Goal: Information Seeking & Learning: Check status

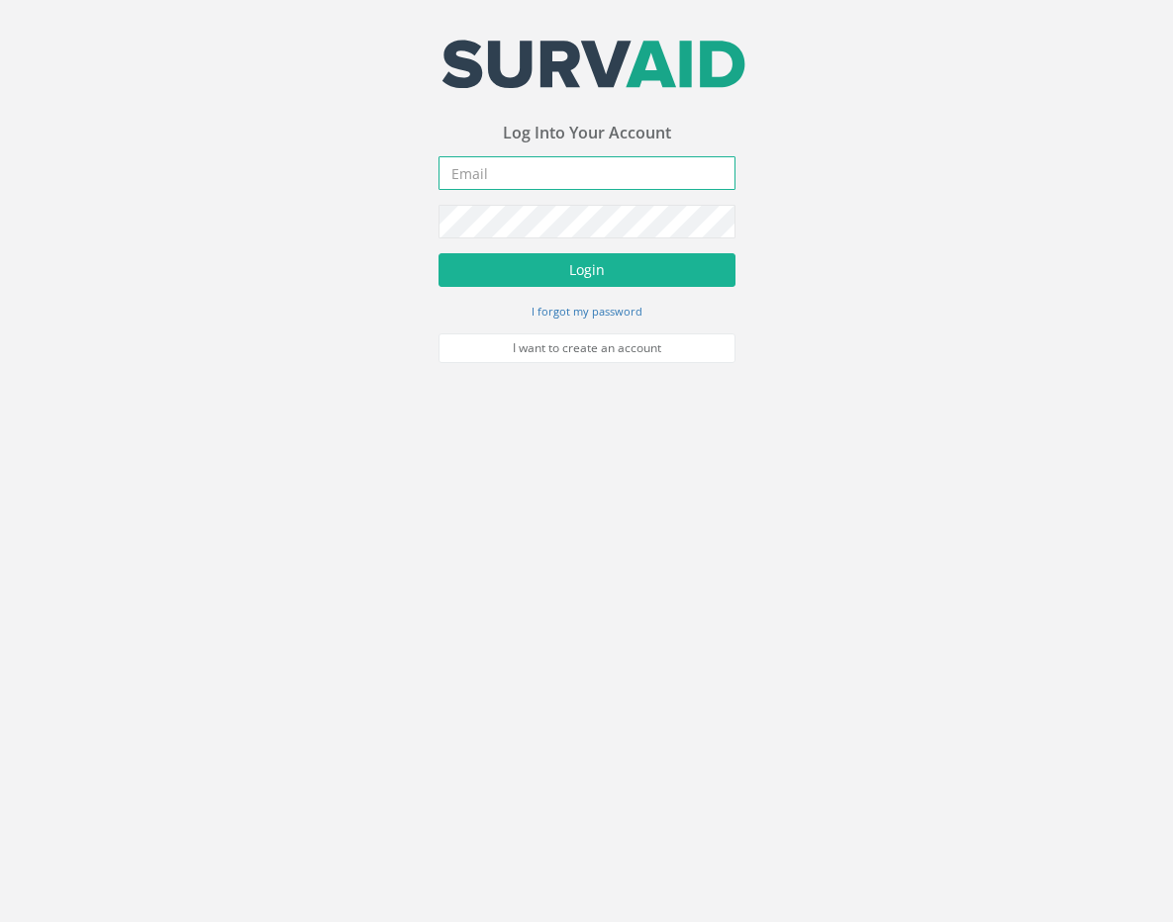
click at [548, 177] on input "email" at bounding box center [586, 173] width 297 height 34
type input "[PERSON_NAME][EMAIL_ADDRESS][PERSON_NAME][DOMAIN_NAME]"
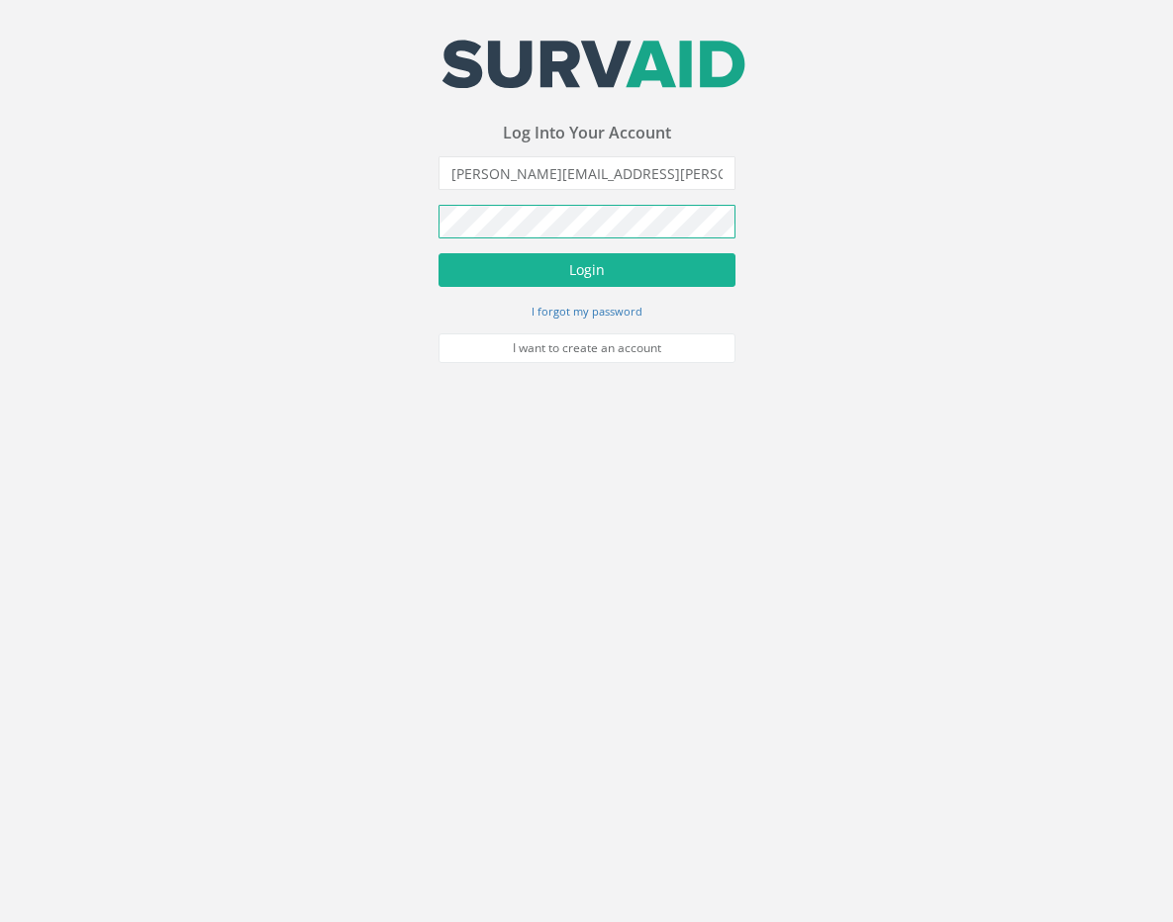
click at [438, 253] on button "Login" at bounding box center [586, 270] width 297 height 34
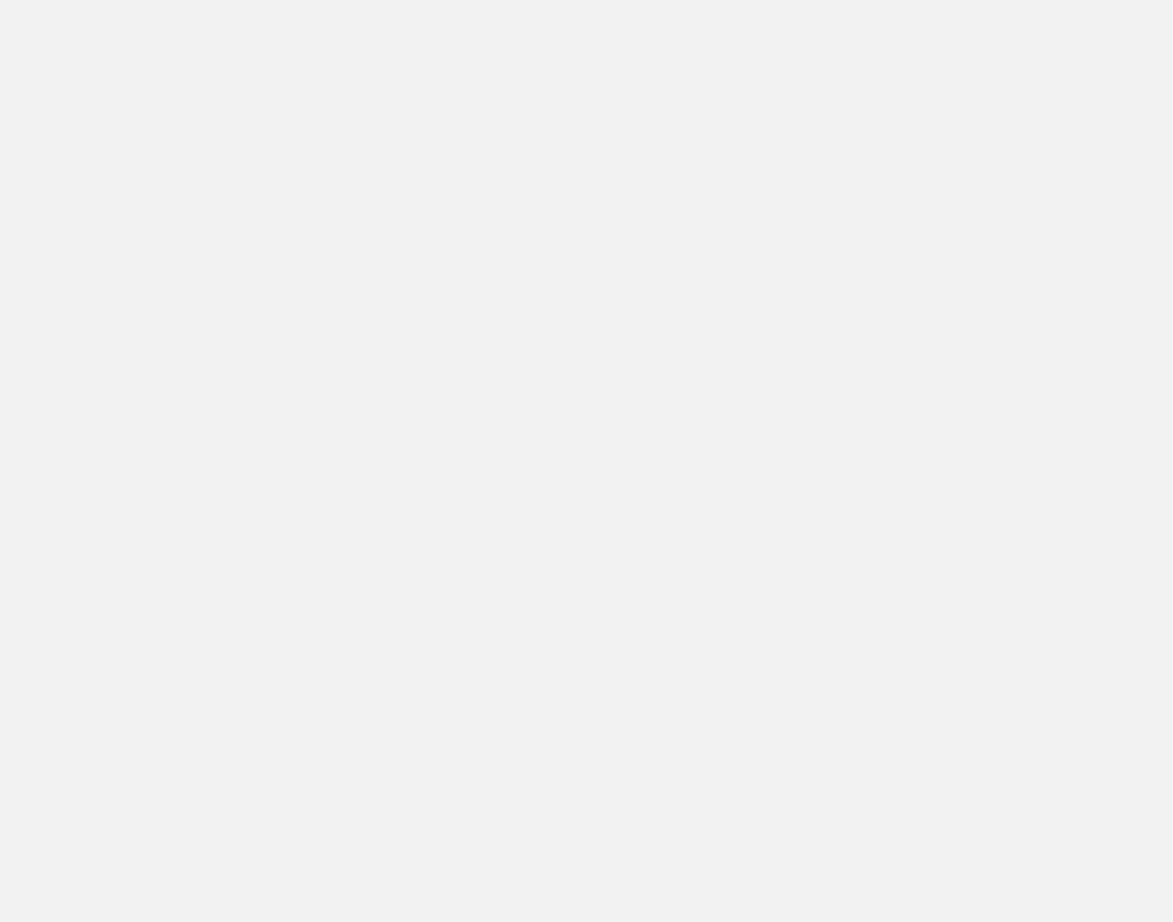
scroll to position [9927, 0]
click at [586, 575] on link "Three60 Mapping Ltd" at bounding box center [586, 584] width 126 height 18
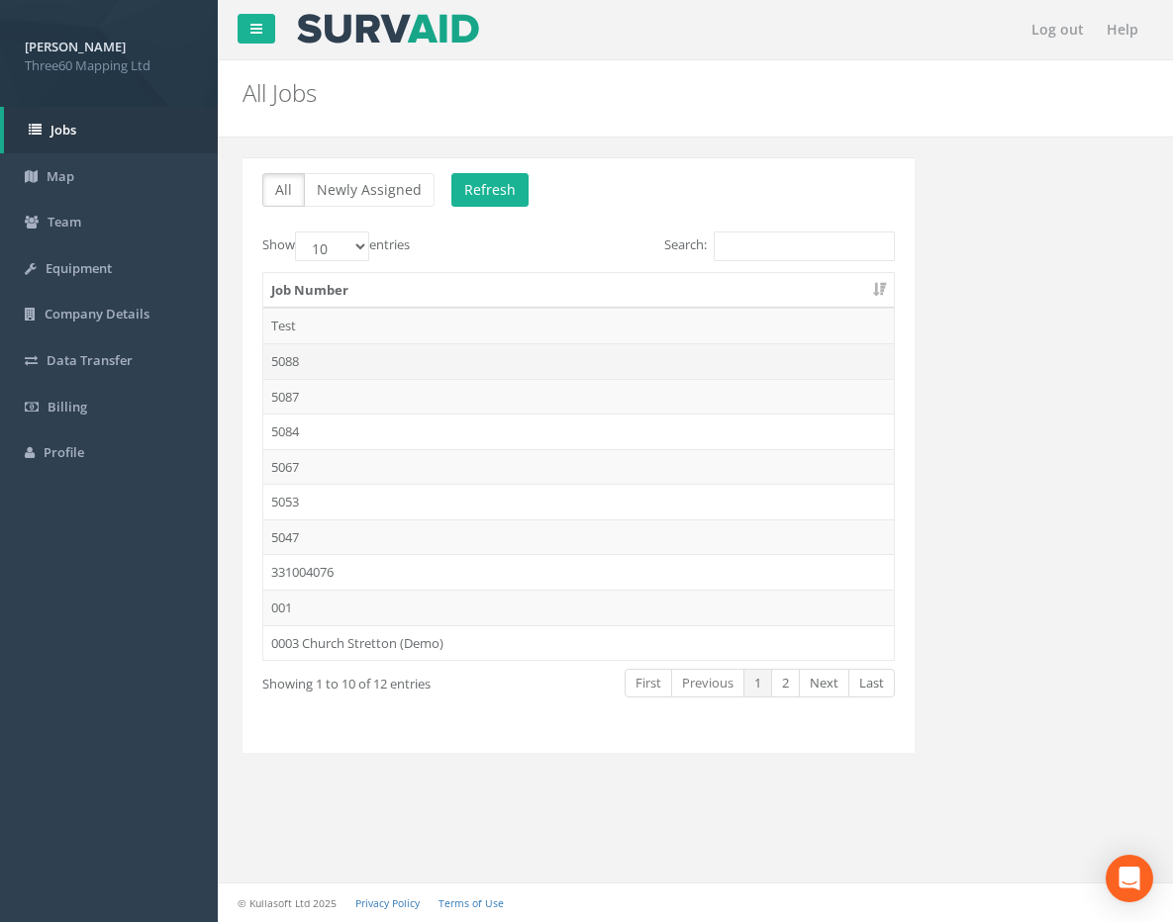
click at [425, 366] on td "5088" at bounding box center [578, 361] width 630 height 36
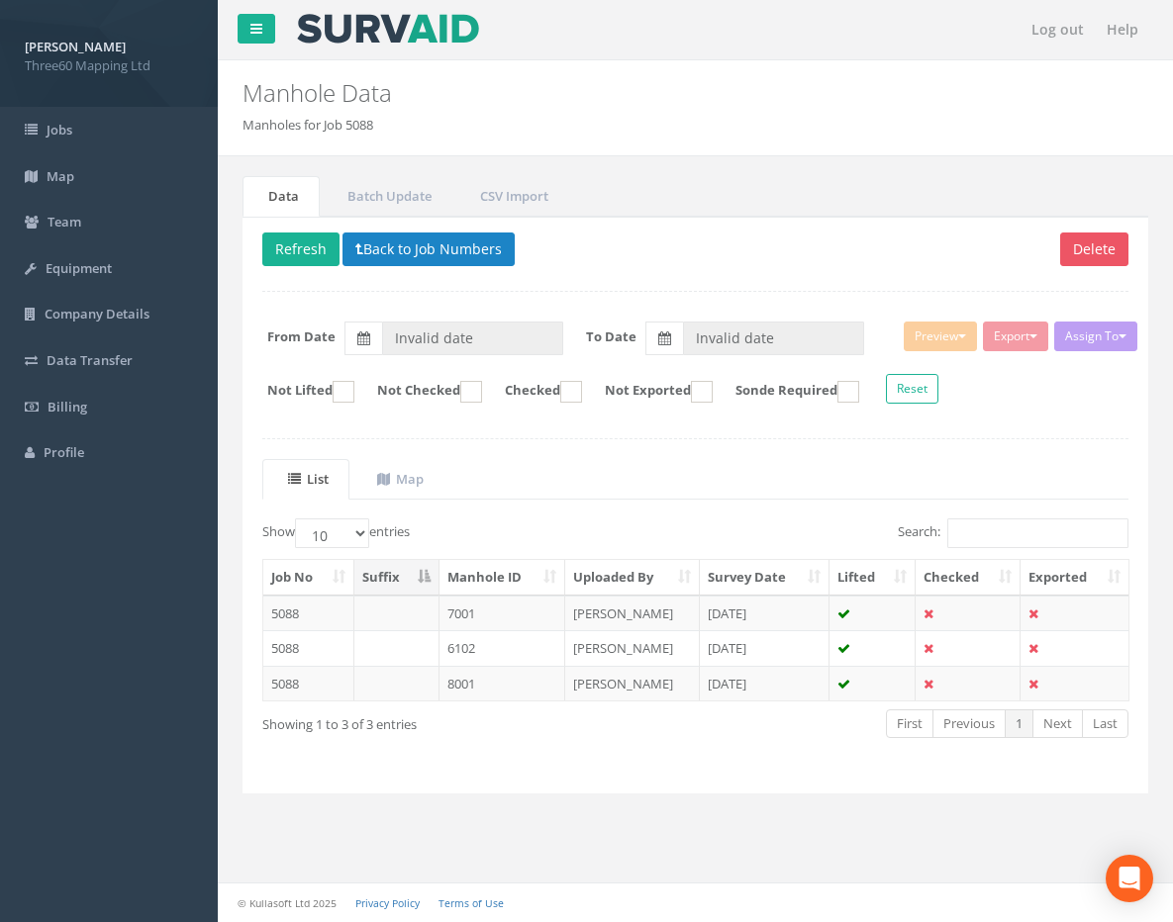
type input "03/09/2025"
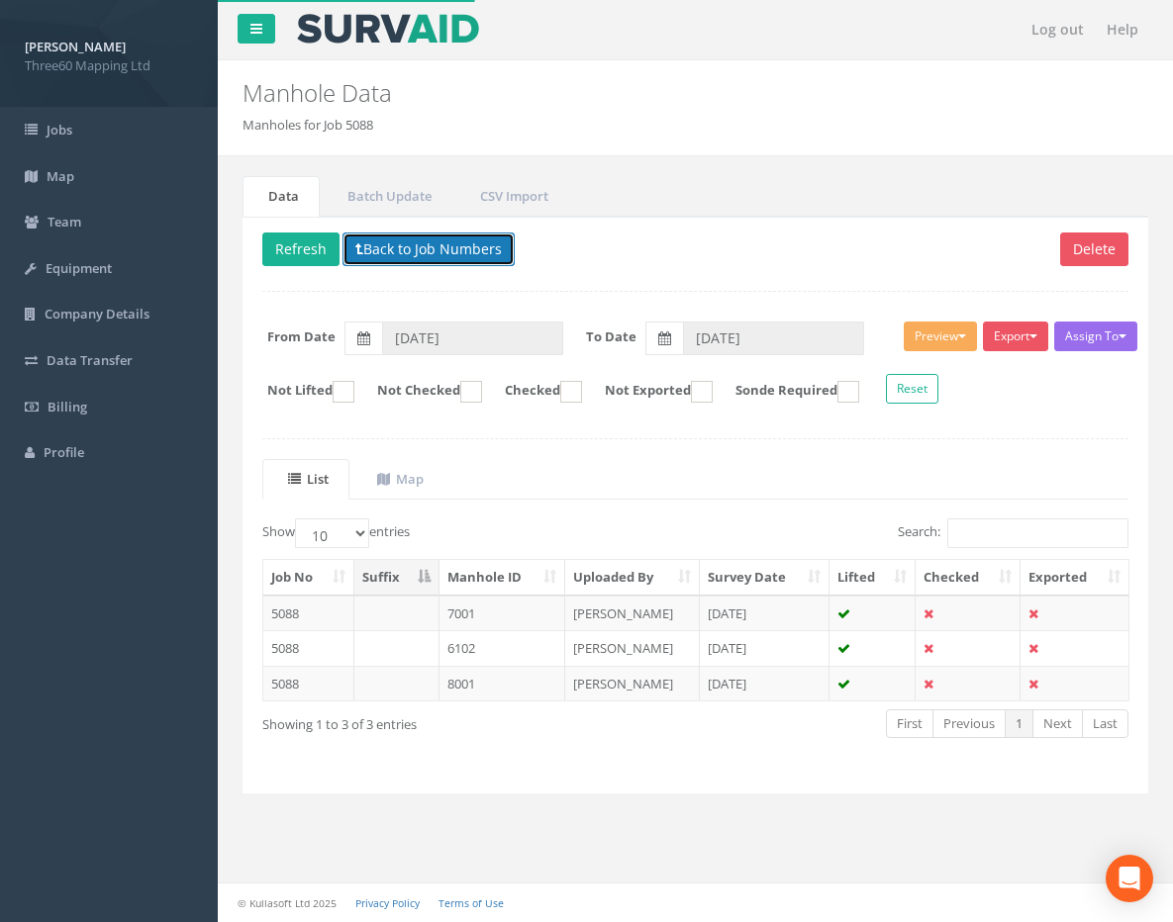
click at [425, 242] on button "Back to Job Numbers" at bounding box center [428, 250] width 172 height 34
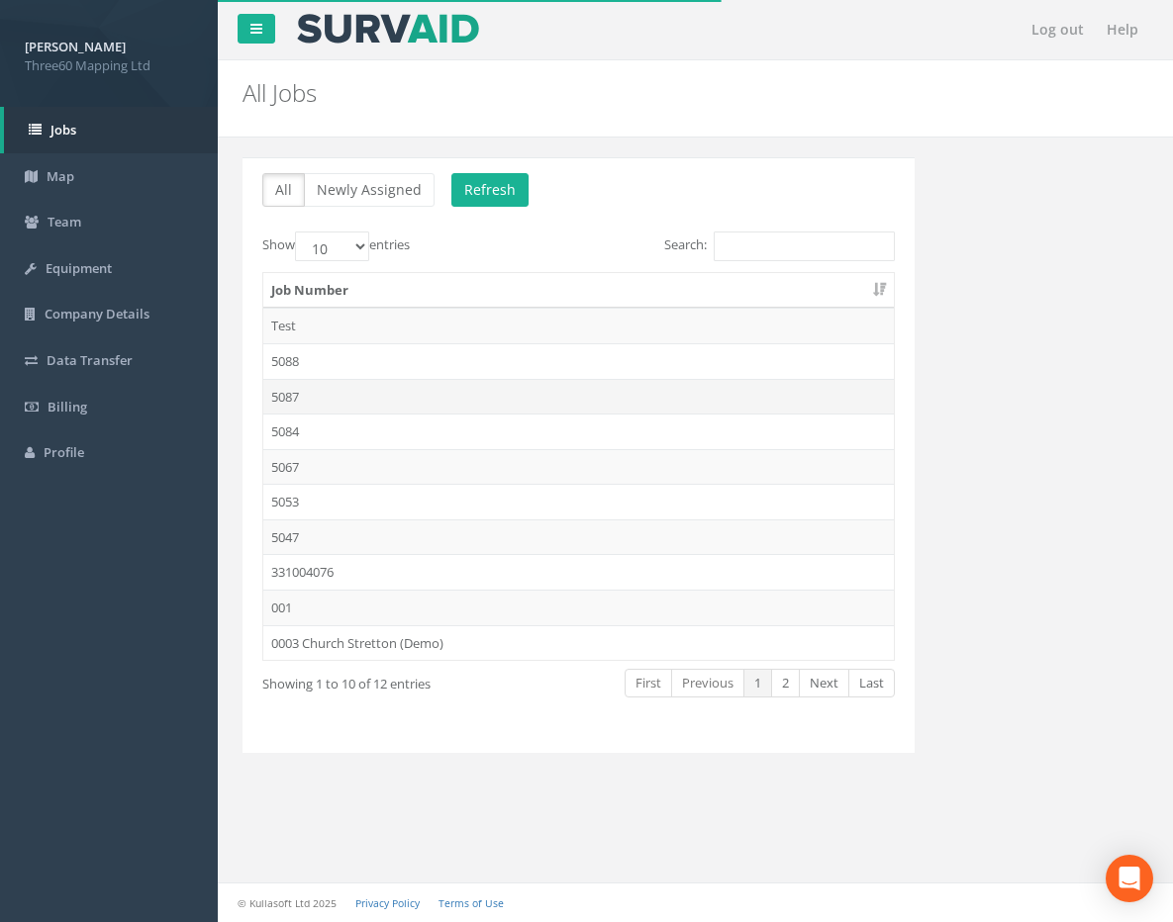
click at [355, 405] on td "5087" at bounding box center [578, 397] width 630 height 36
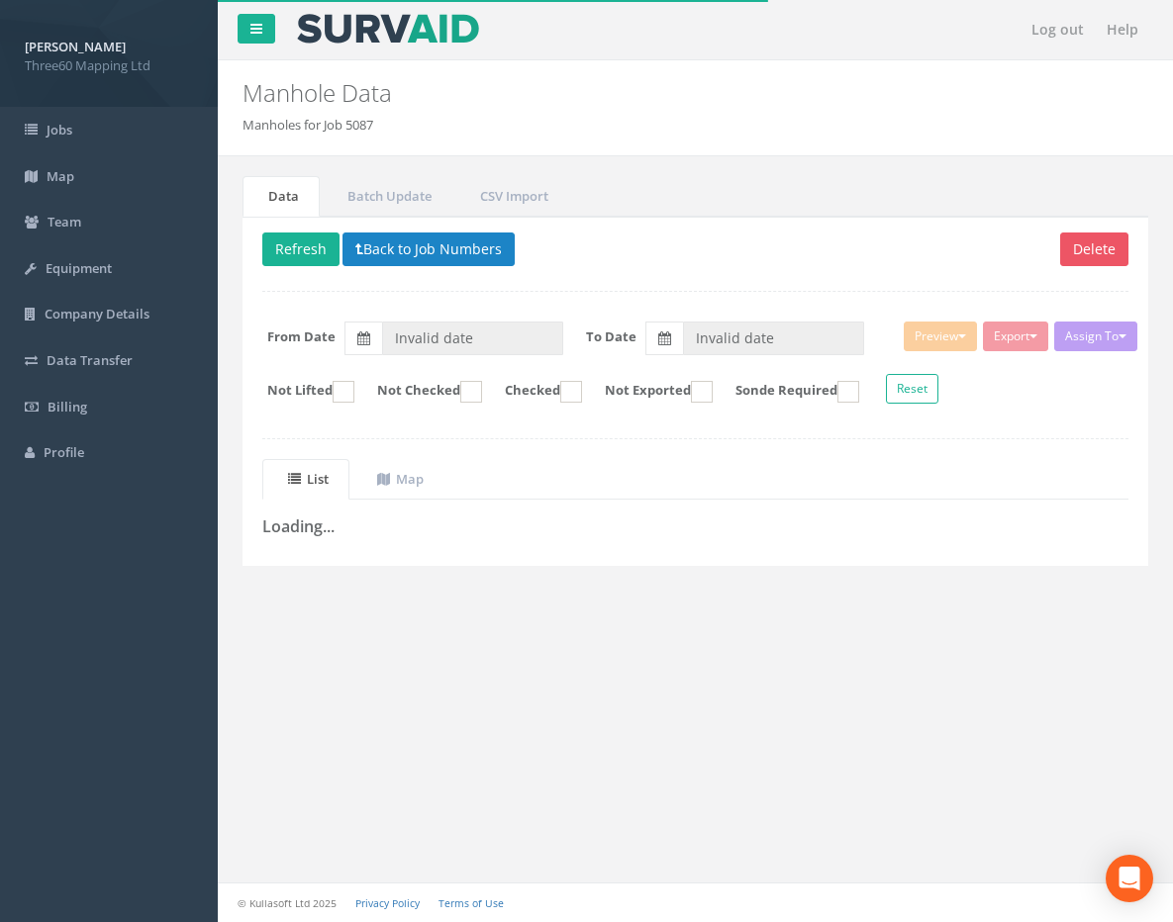
type input "26/08/2025"
type input "02/09/2025"
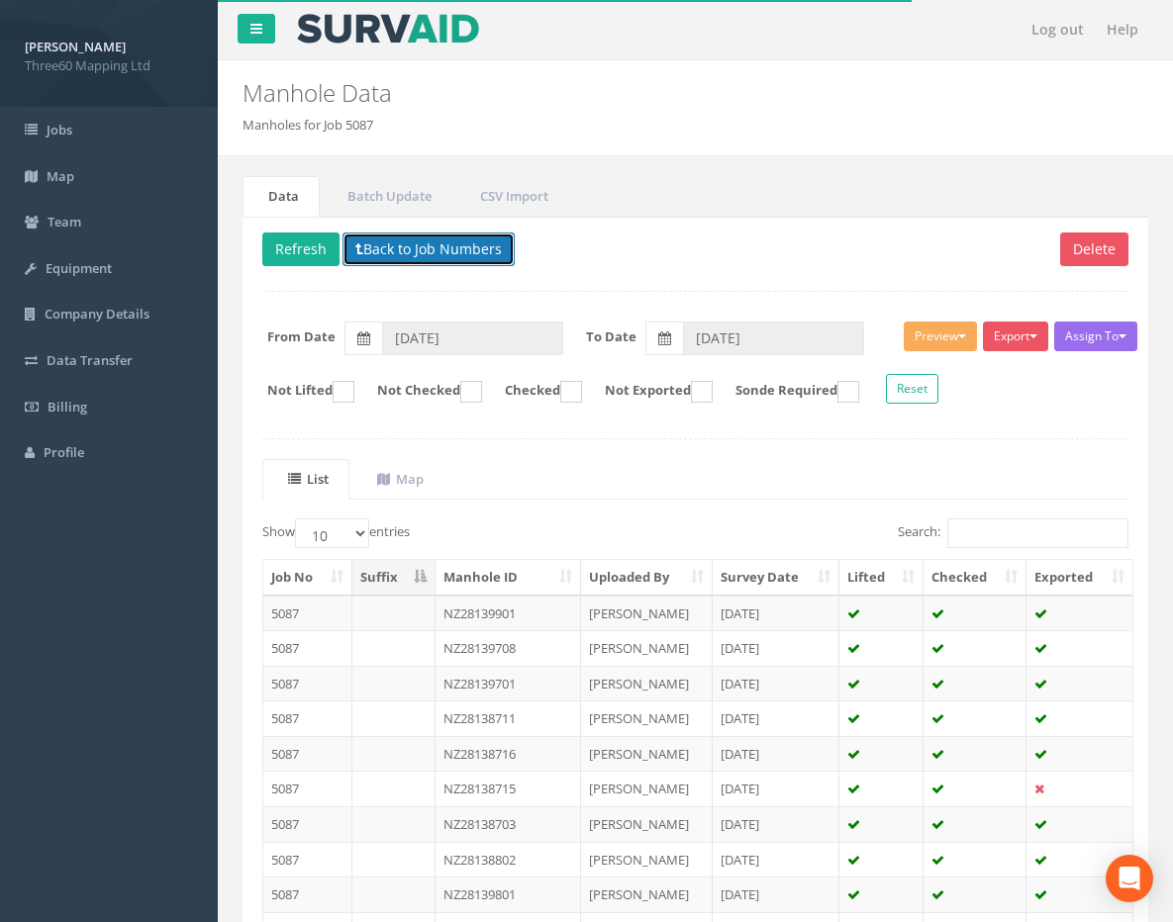
click at [419, 255] on button "Back to Job Numbers" at bounding box center [428, 250] width 172 height 34
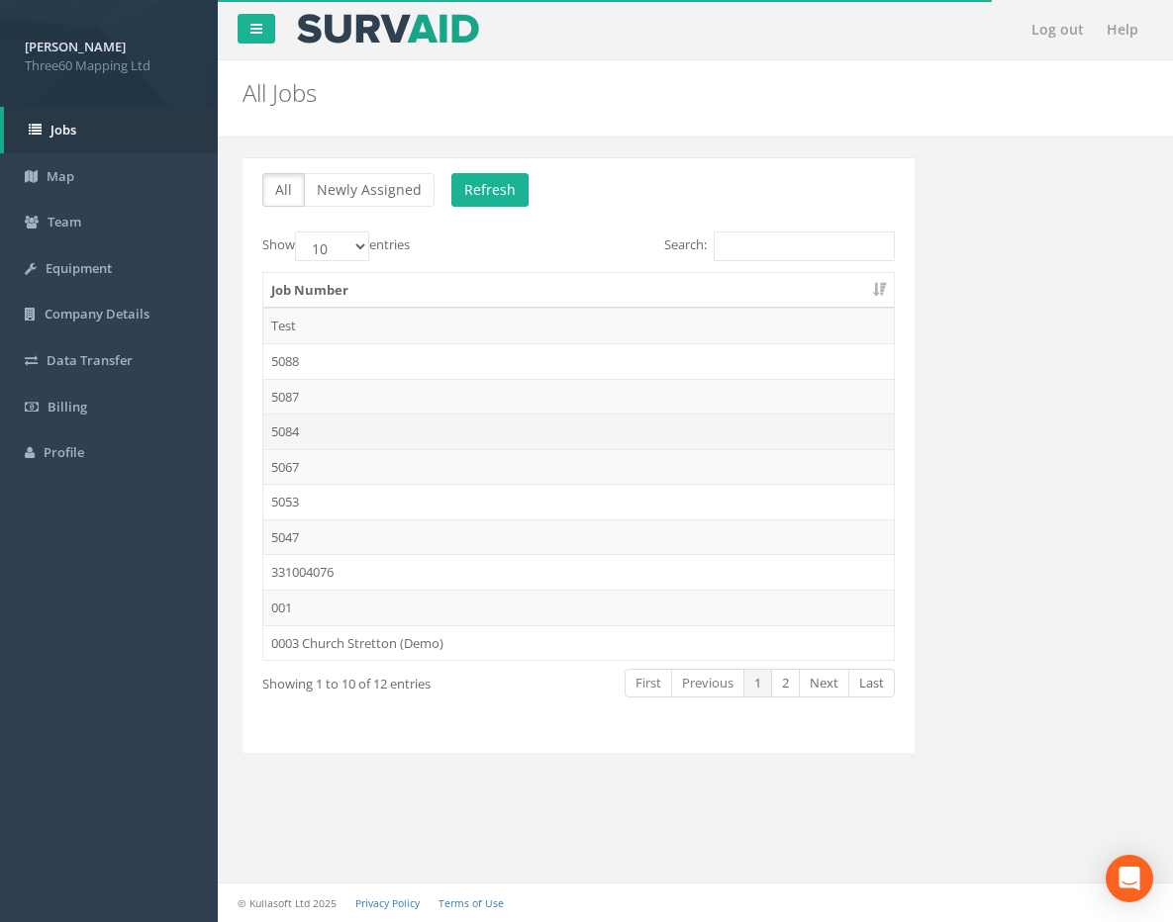
click at [354, 425] on td "5084" at bounding box center [578, 432] width 630 height 36
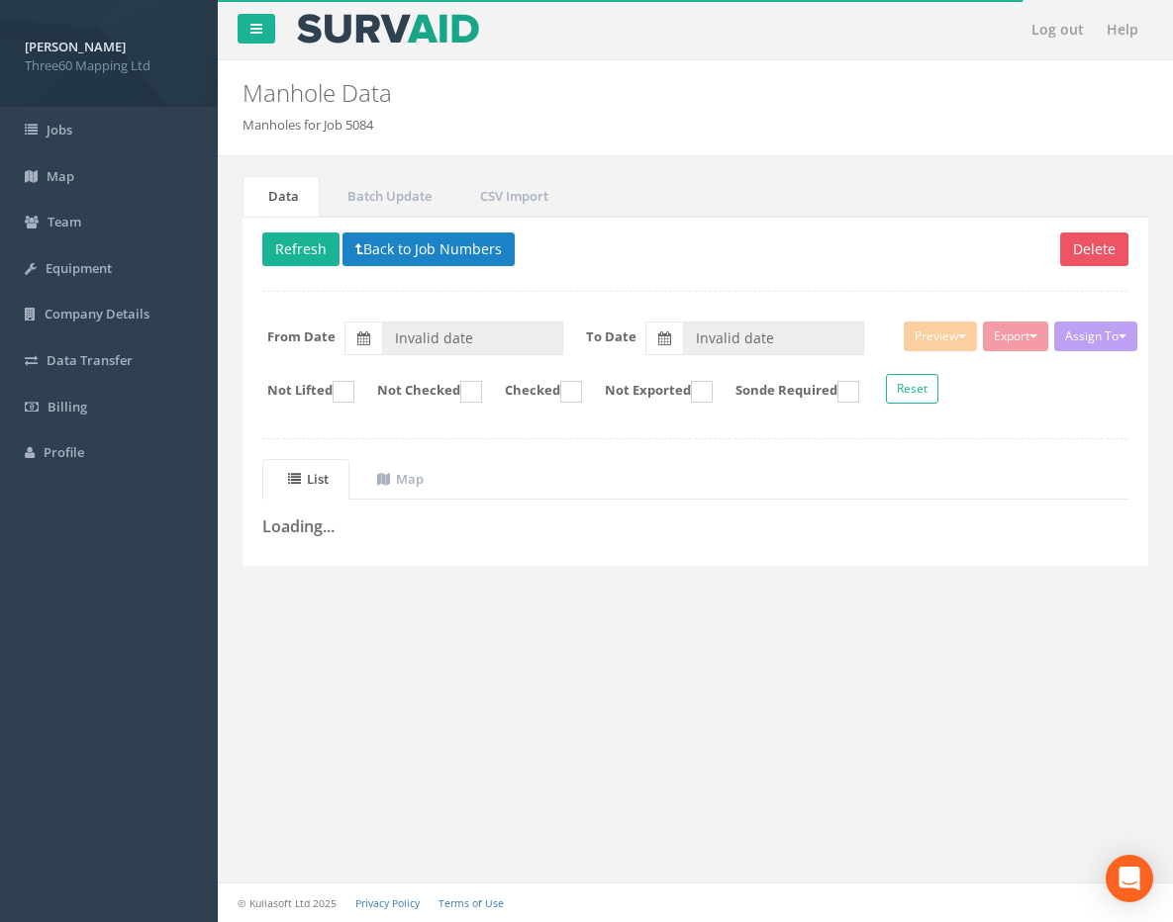
type input "18/08/2025"
type input "21/08/2025"
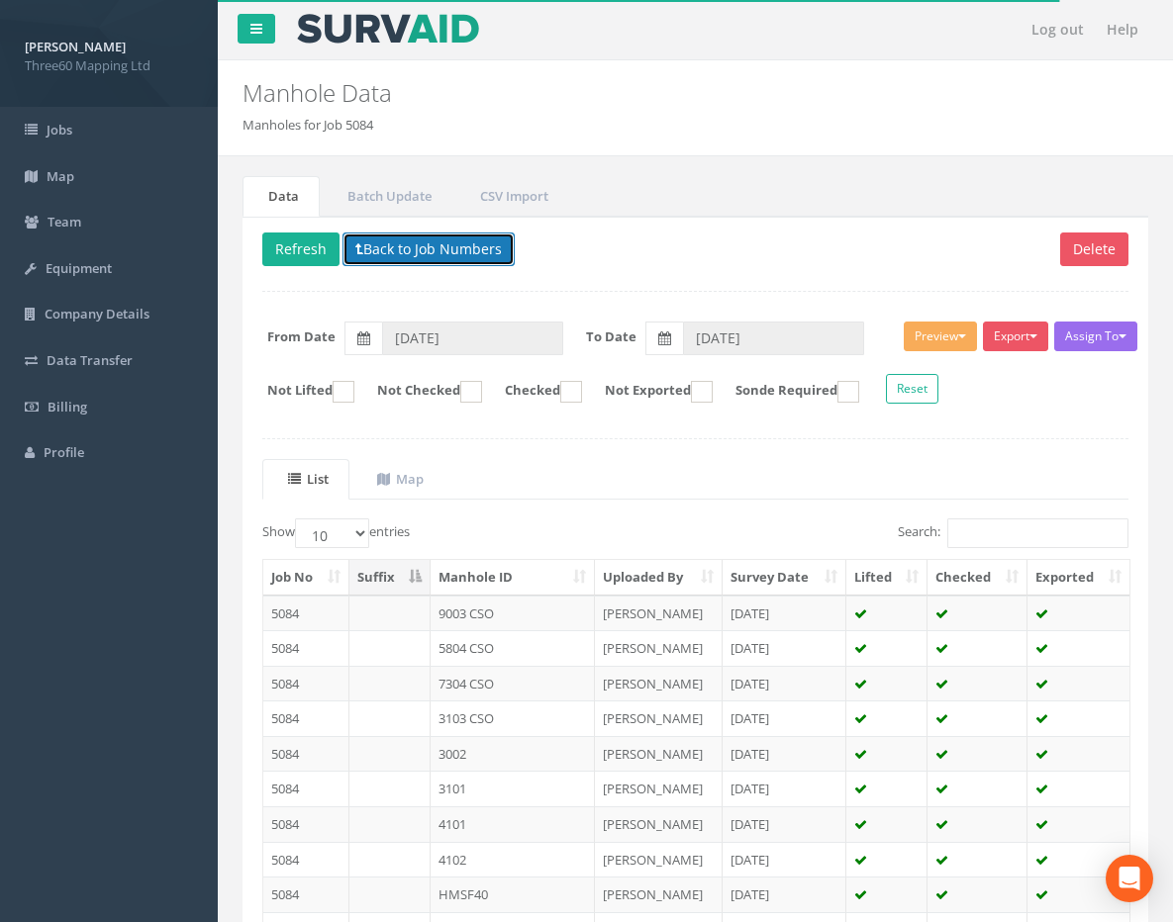
click at [443, 246] on button "Back to Job Numbers" at bounding box center [428, 250] width 172 height 34
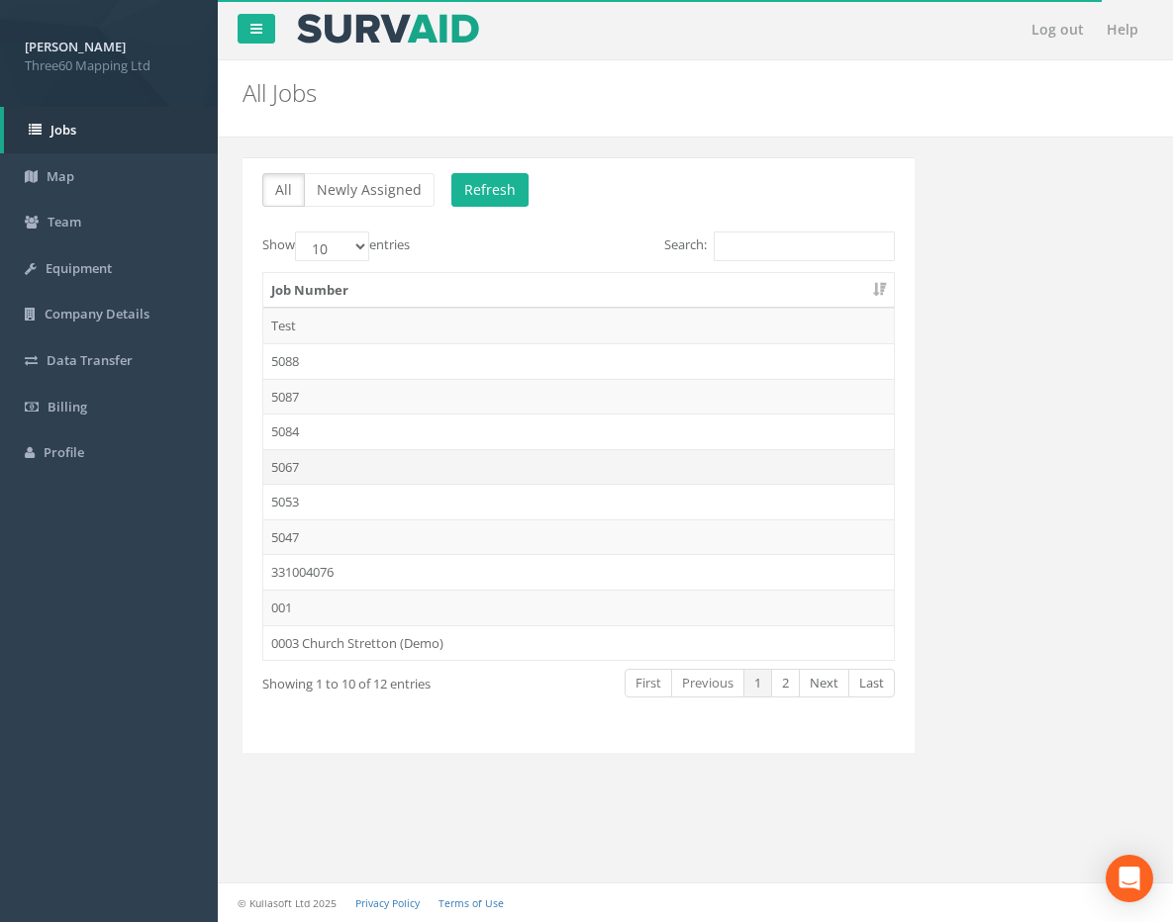
click at [329, 472] on td "5067" at bounding box center [578, 467] width 630 height 36
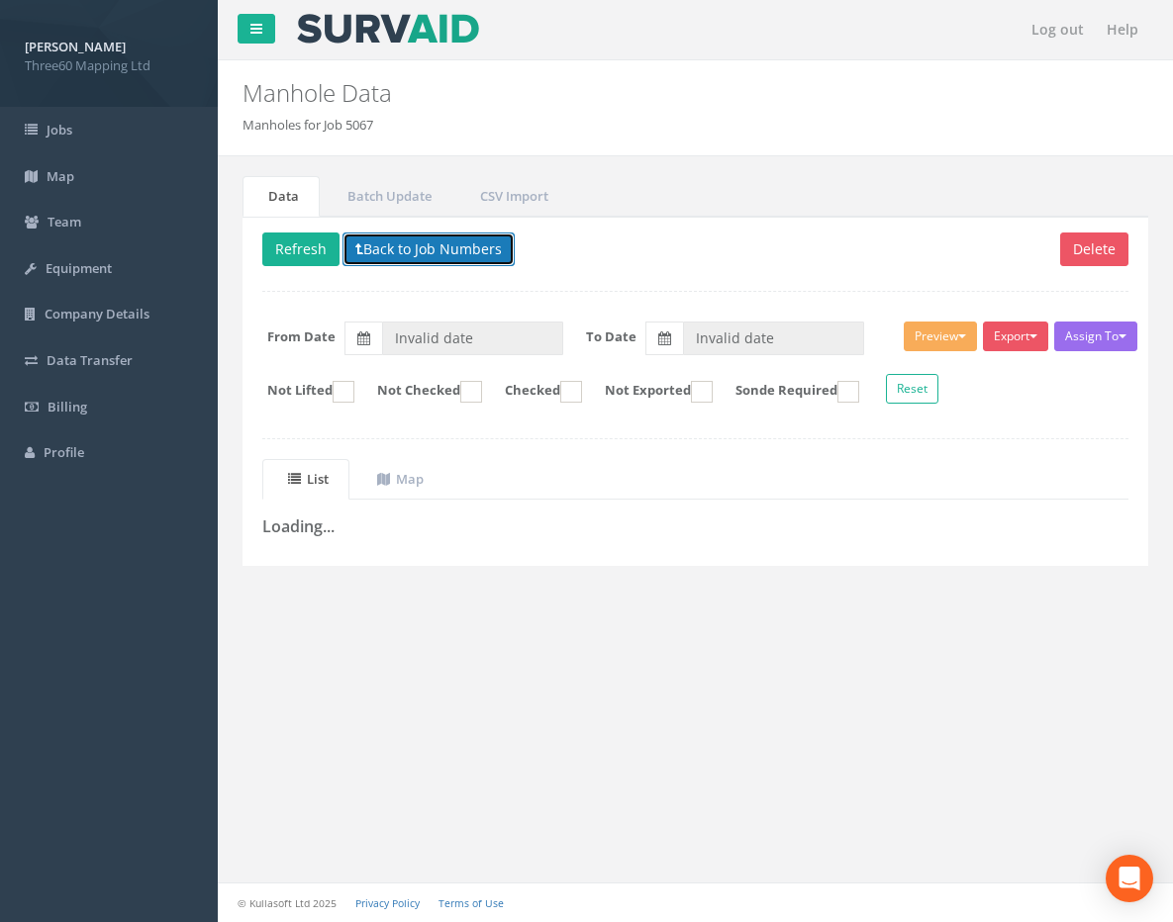
click at [419, 245] on button "Back to Job Numbers" at bounding box center [428, 250] width 172 height 34
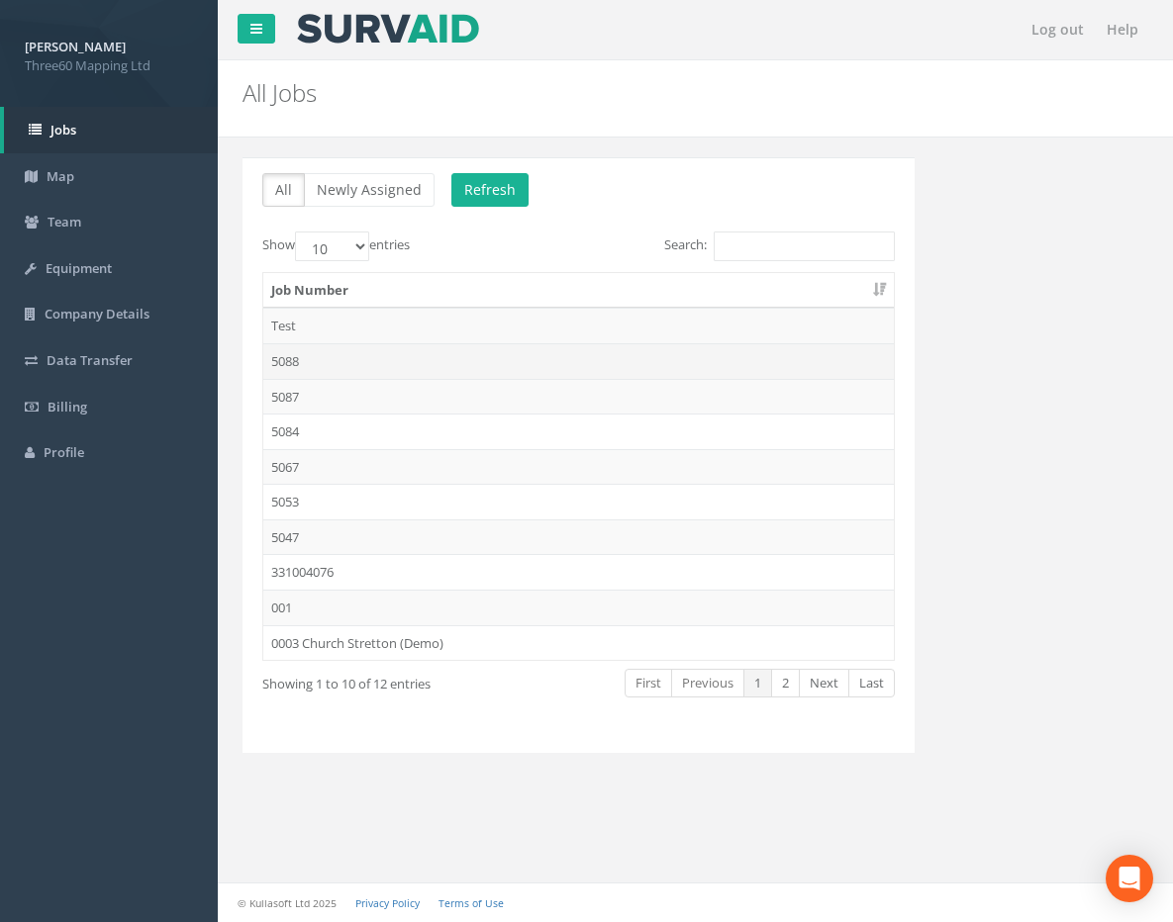
click at [370, 368] on td "5088" at bounding box center [578, 361] width 630 height 36
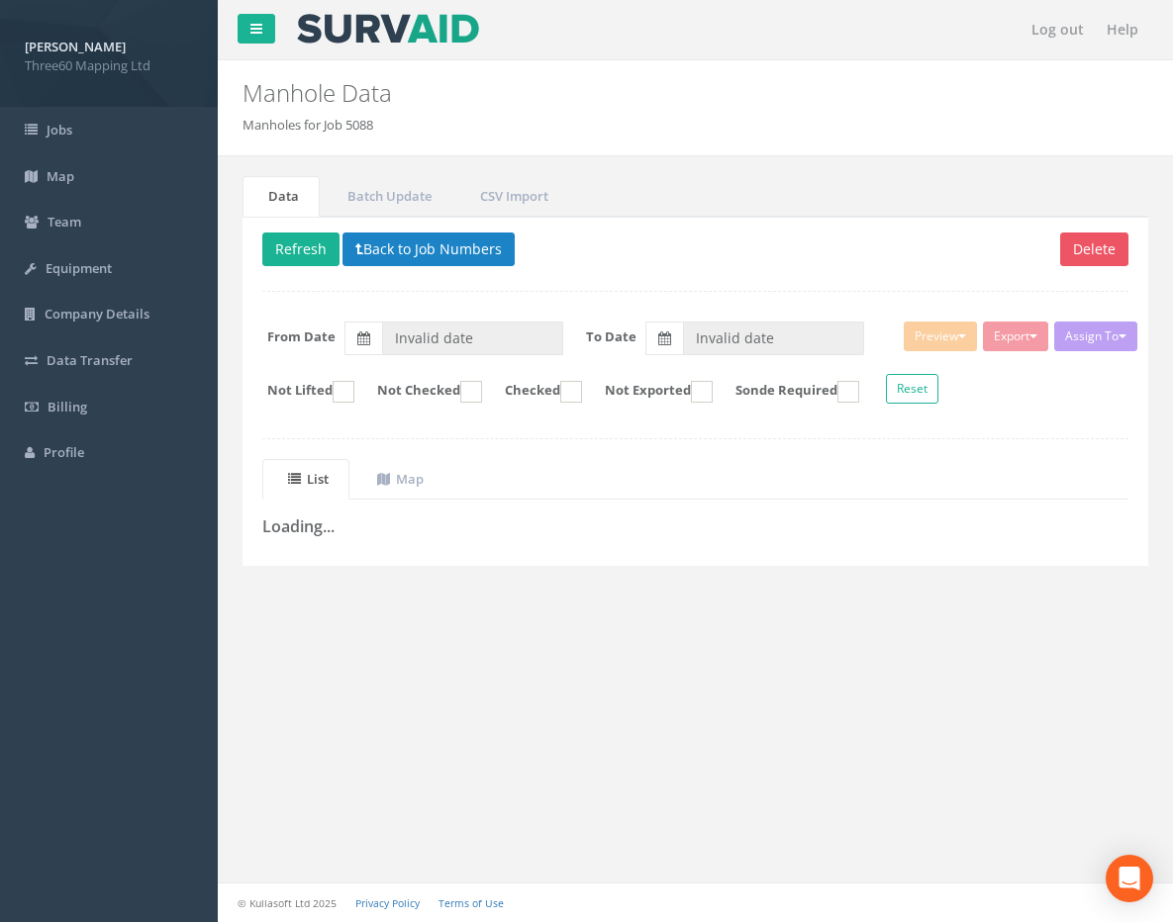
type input "03/09/2025"
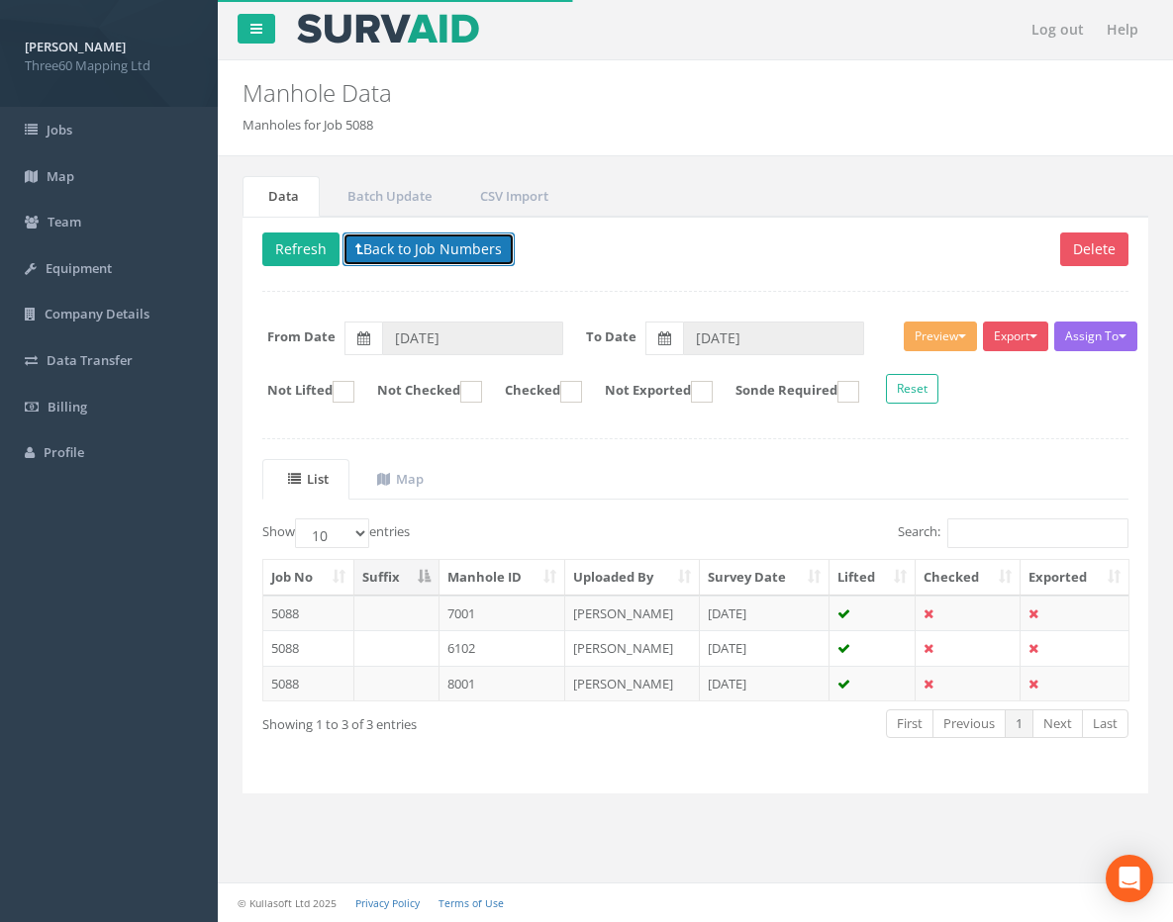
click at [442, 264] on button "Back to Job Numbers" at bounding box center [428, 250] width 172 height 34
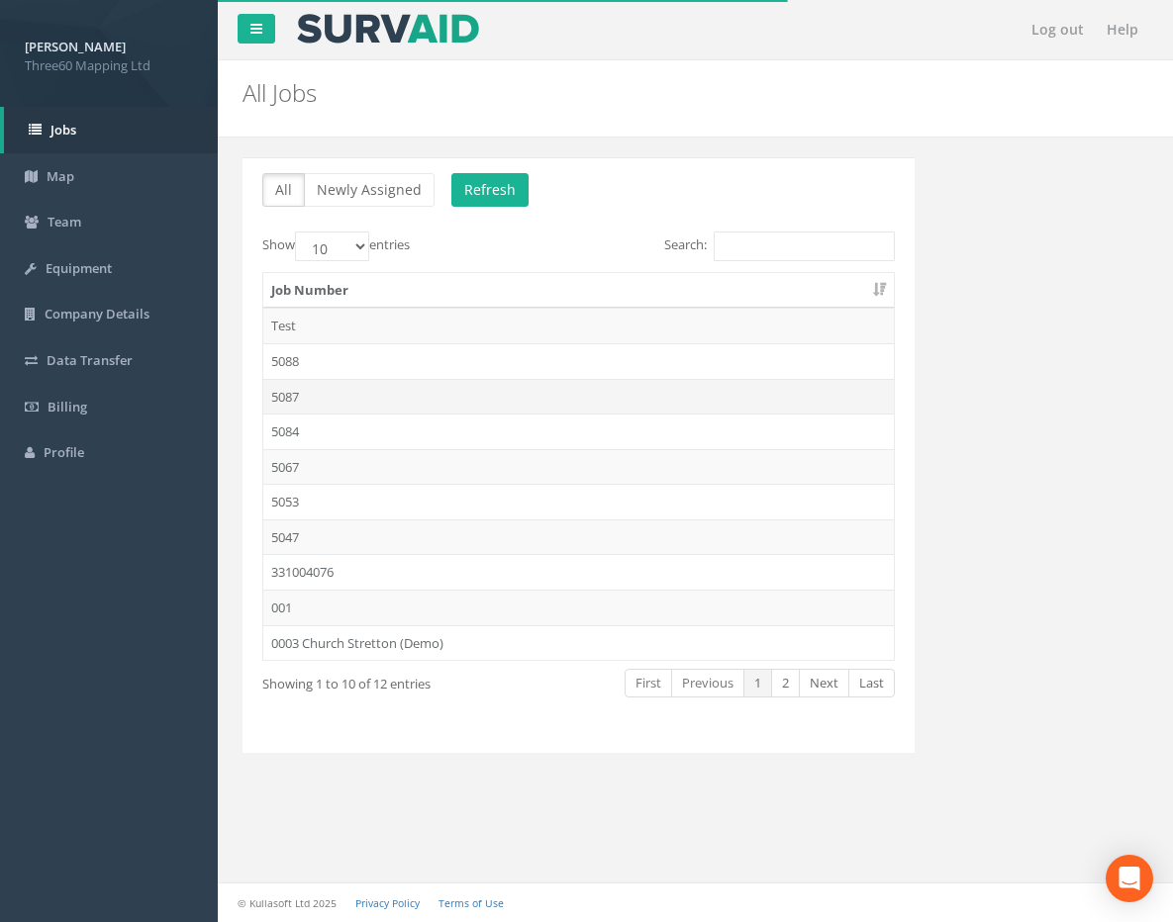
click at [367, 389] on td "5087" at bounding box center [578, 397] width 630 height 36
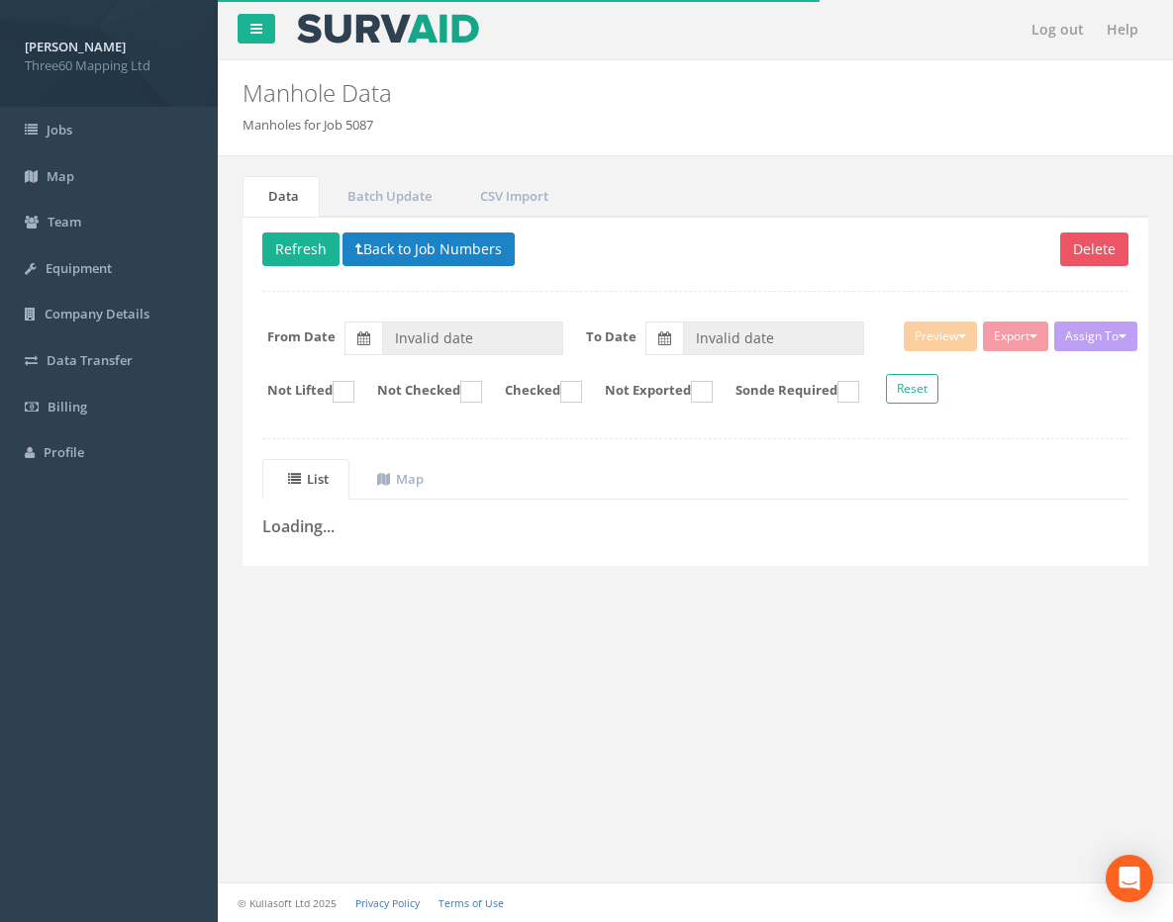
type input "26/08/2025"
type input "02/09/2025"
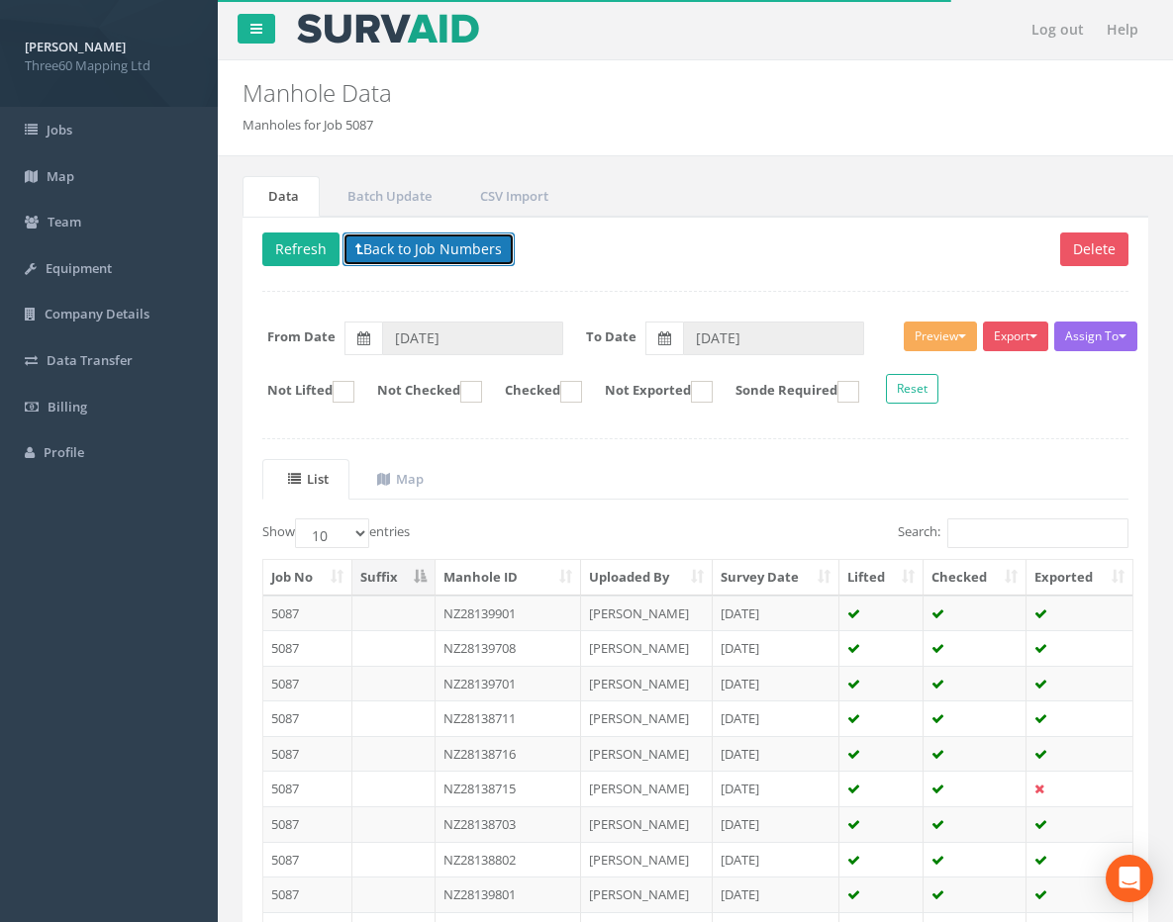
click at [423, 241] on button "Back to Job Numbers" at bounding box center [428, 250] width 172 height 34
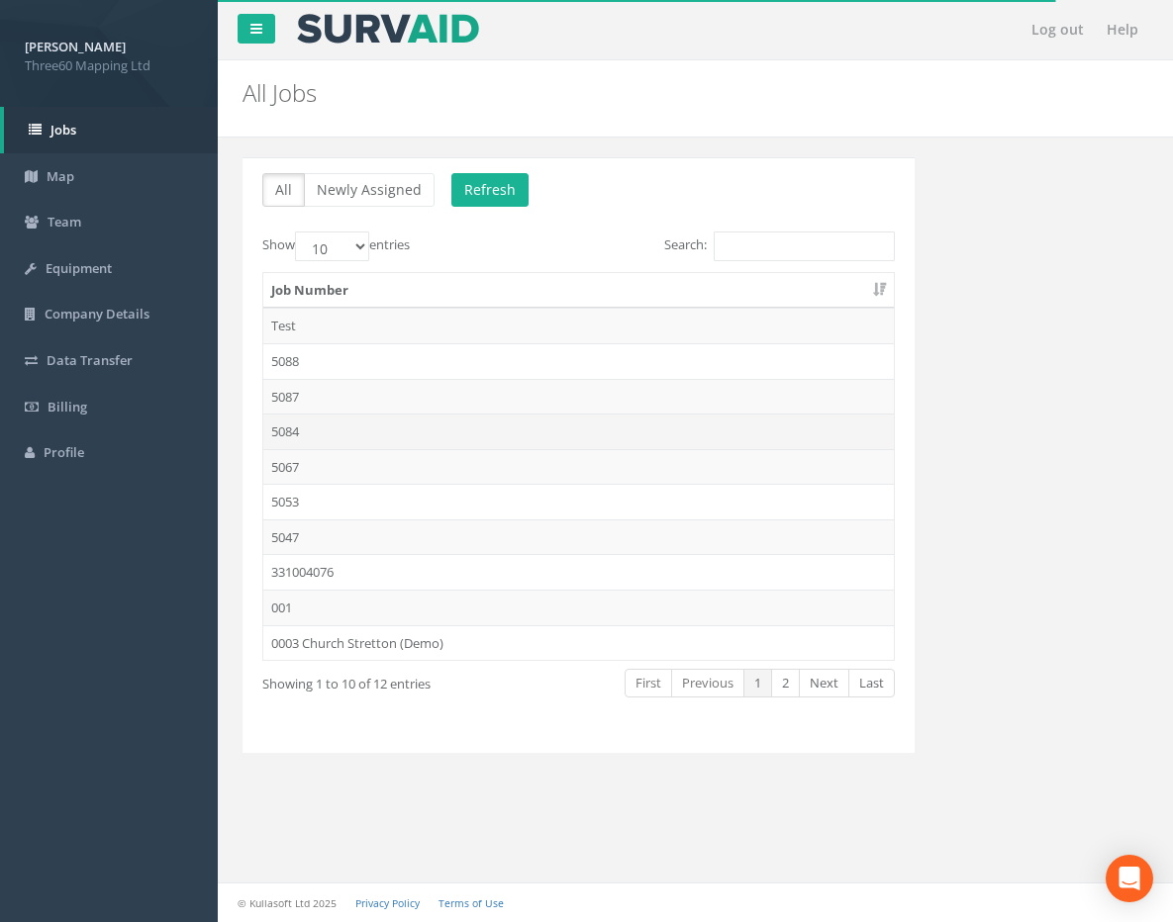
click at [358, 432] on td "5084" at bounding box center [578, 432] width 630 height 36
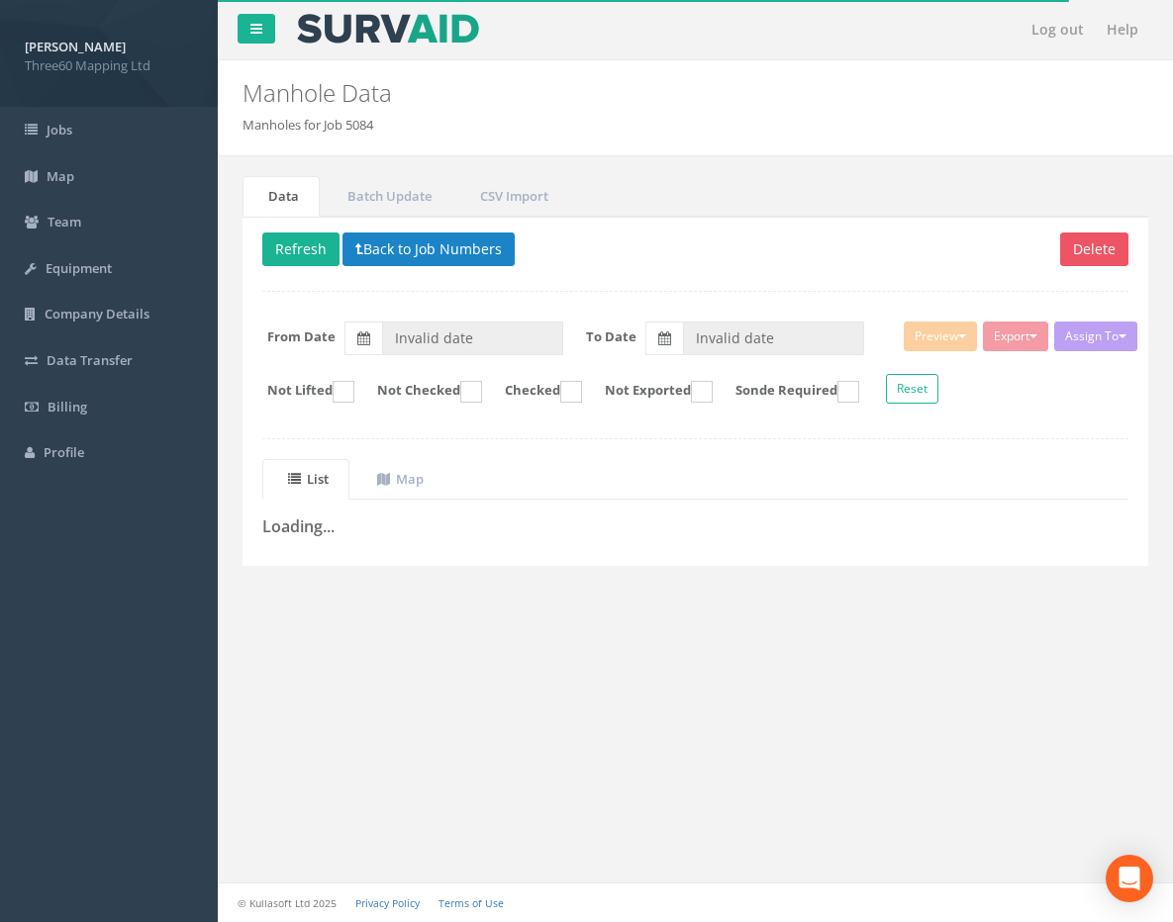
type input "18/08/2025"
type input "21/08/2025"
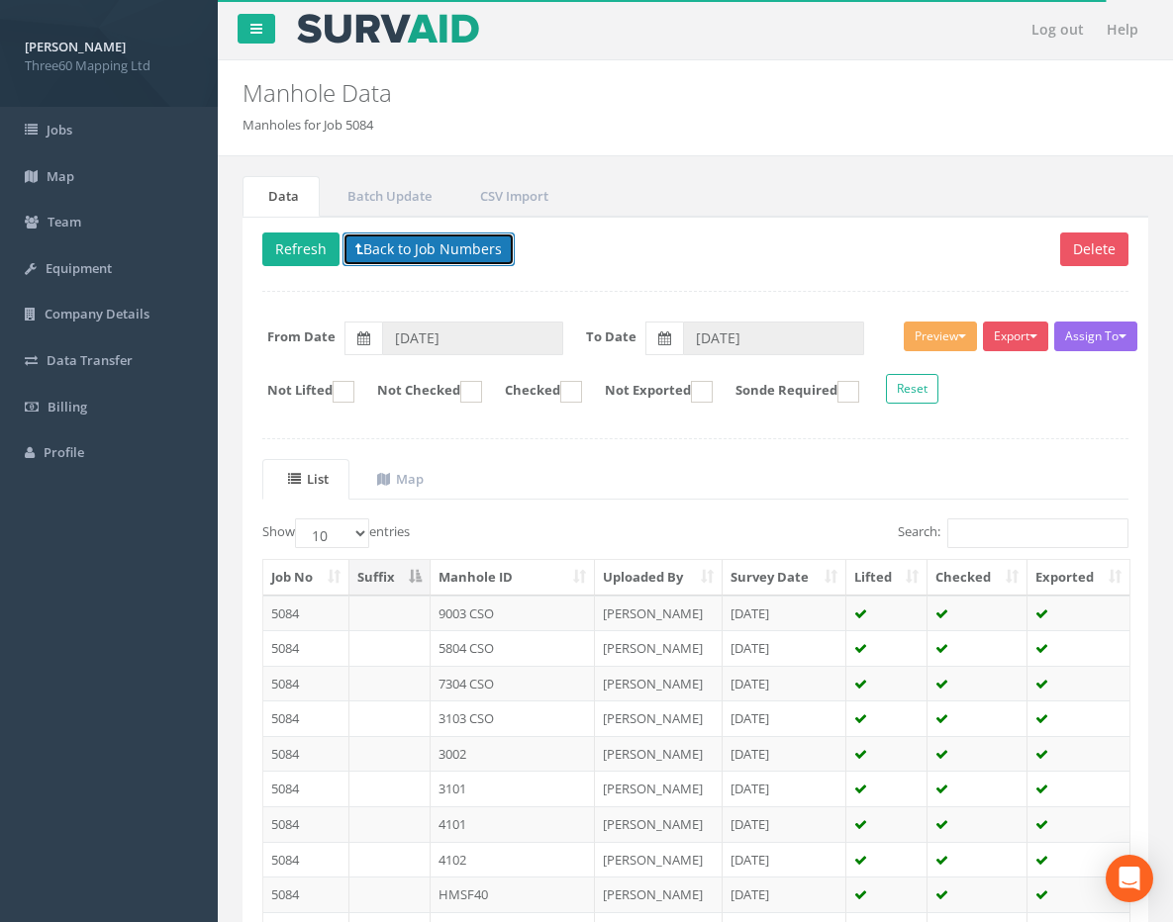
click at [455, 239] on button "Back to Job Numbers" at bounding box center [428, 250] width 172 height 34
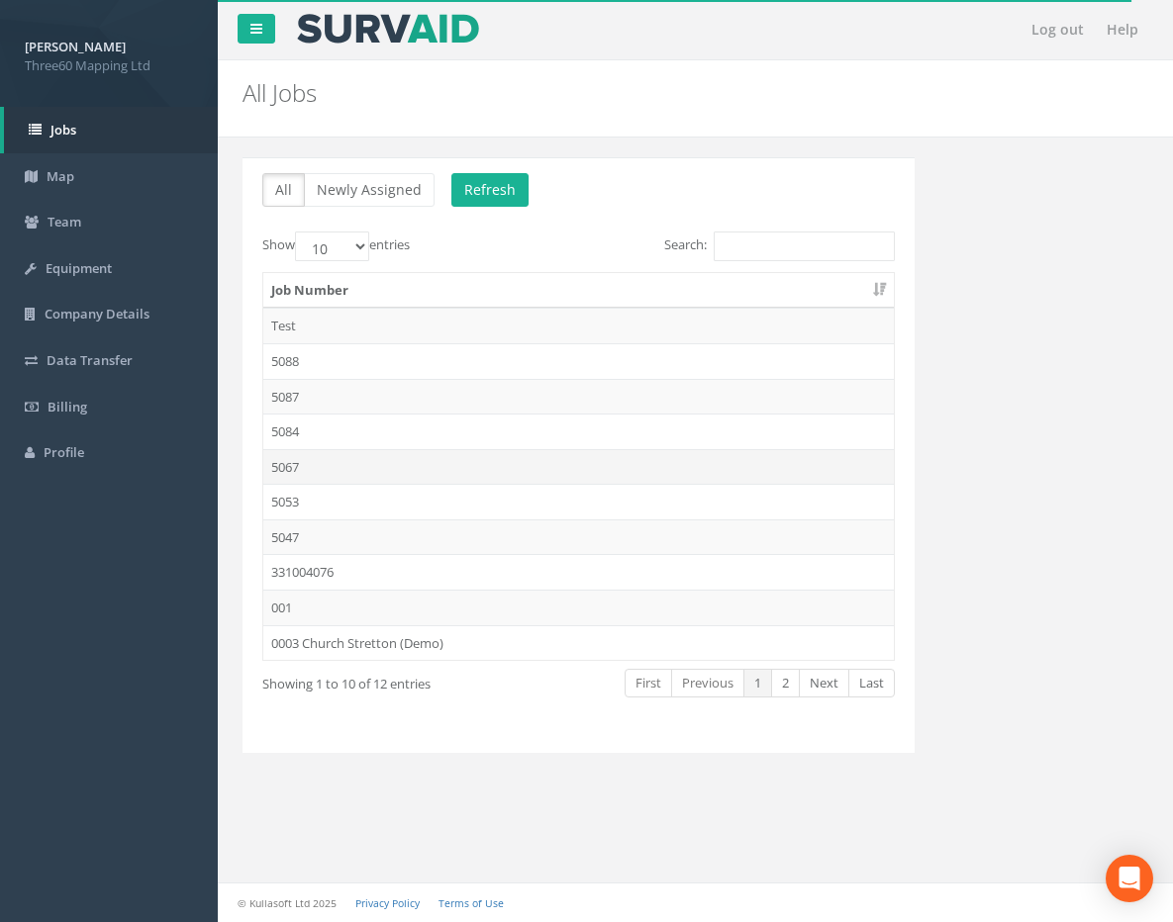
click at [394, 472] on td "5067" at bounding box center [578, 467] width 630 height 36
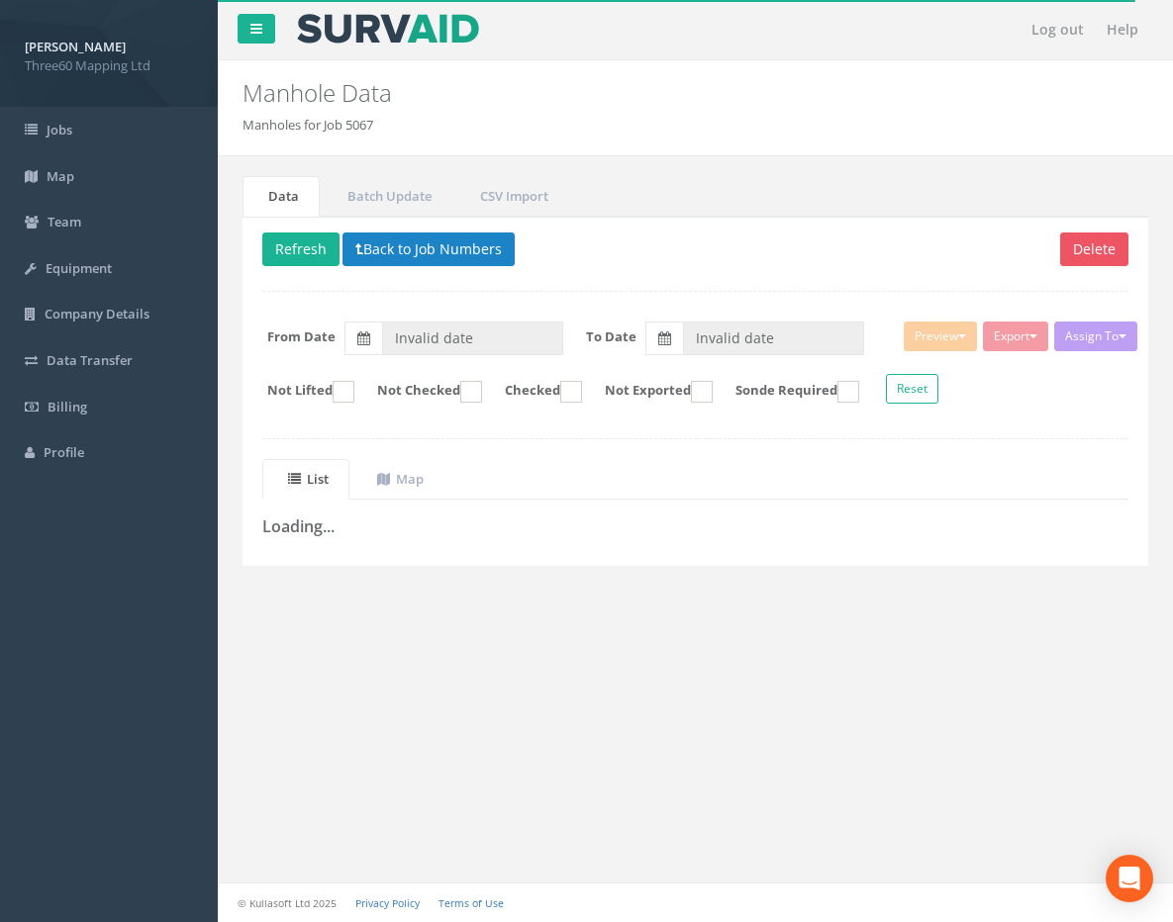
type input "11/08/2025"
type input "01/09/2025"
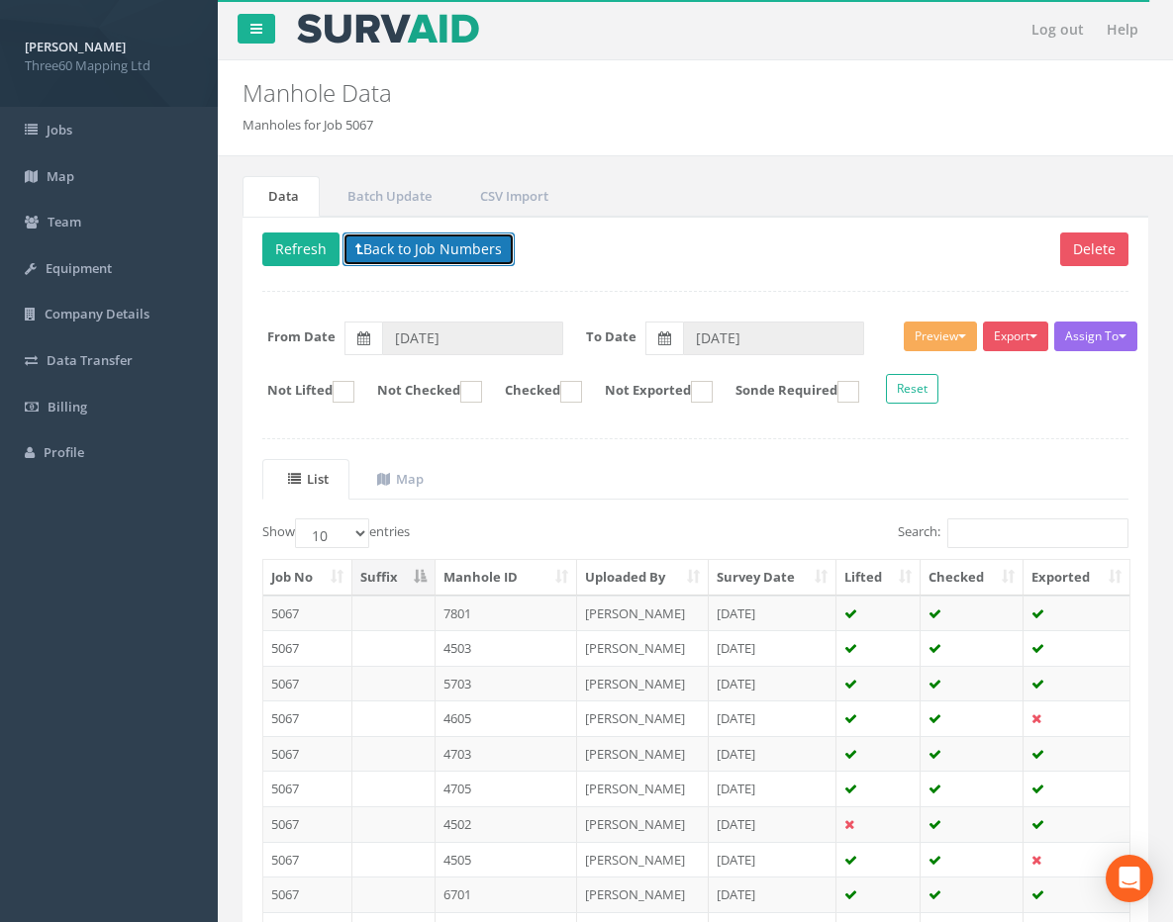
click at [437, 249] on button "Back to Job Numbers" at bounding box center [428, 250] width 172 height 34
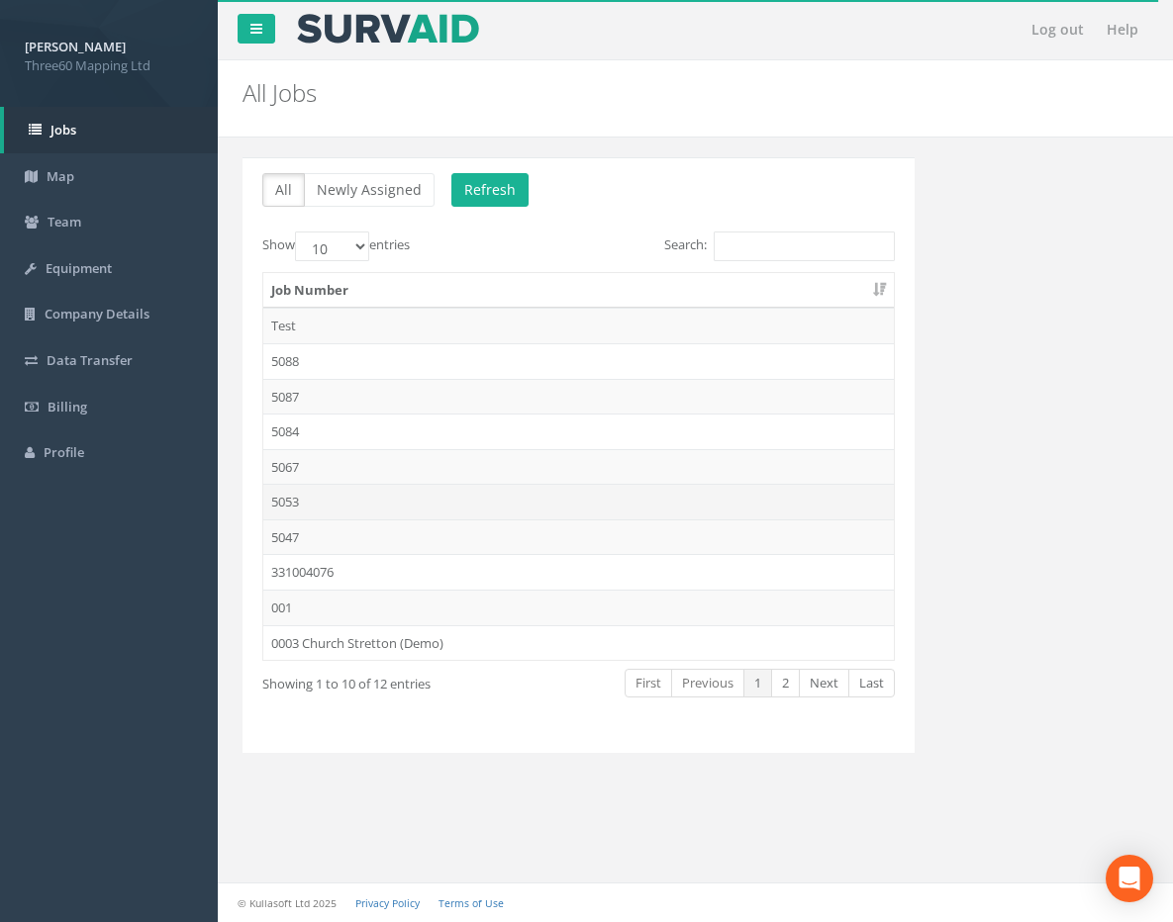
click at [366, 501] on td "5053" at bounding box center [578, 502] width 630 height 36
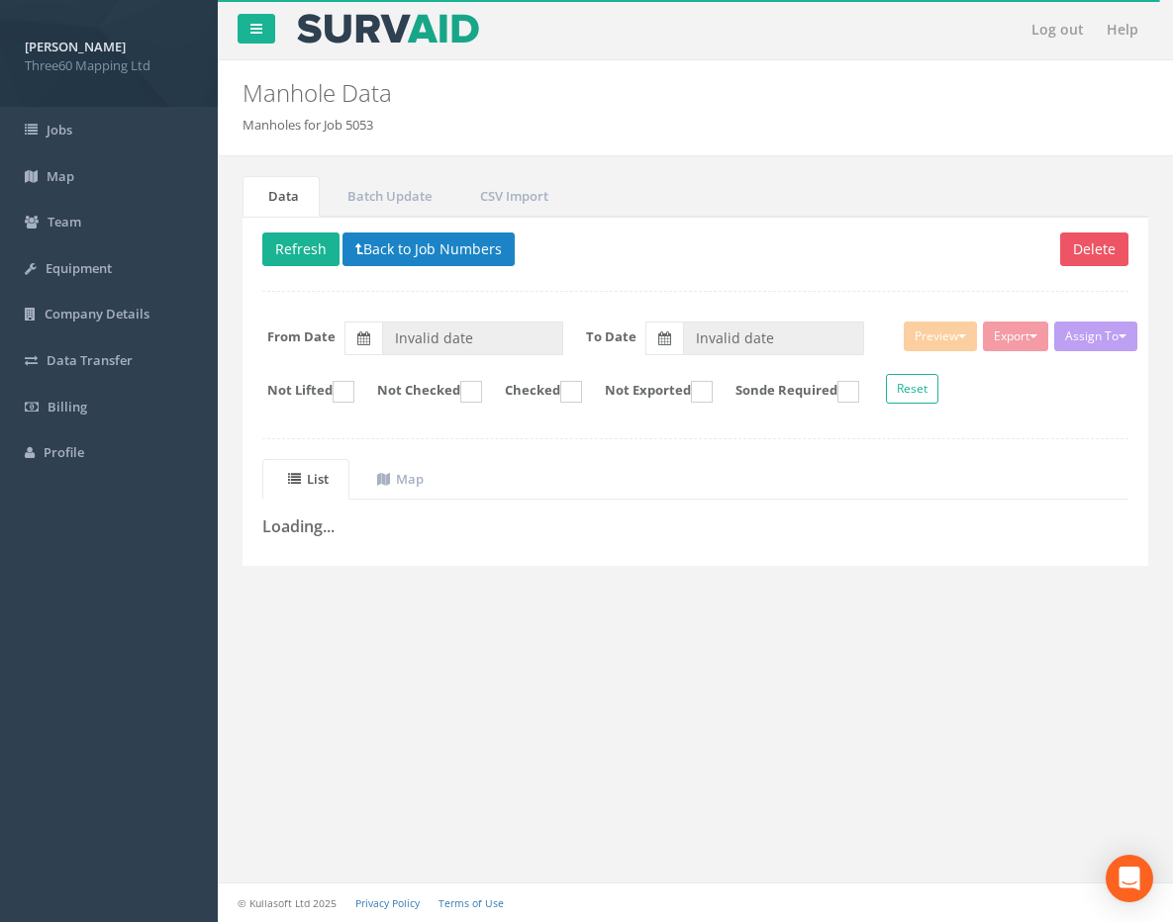
type input "30/07/2025"
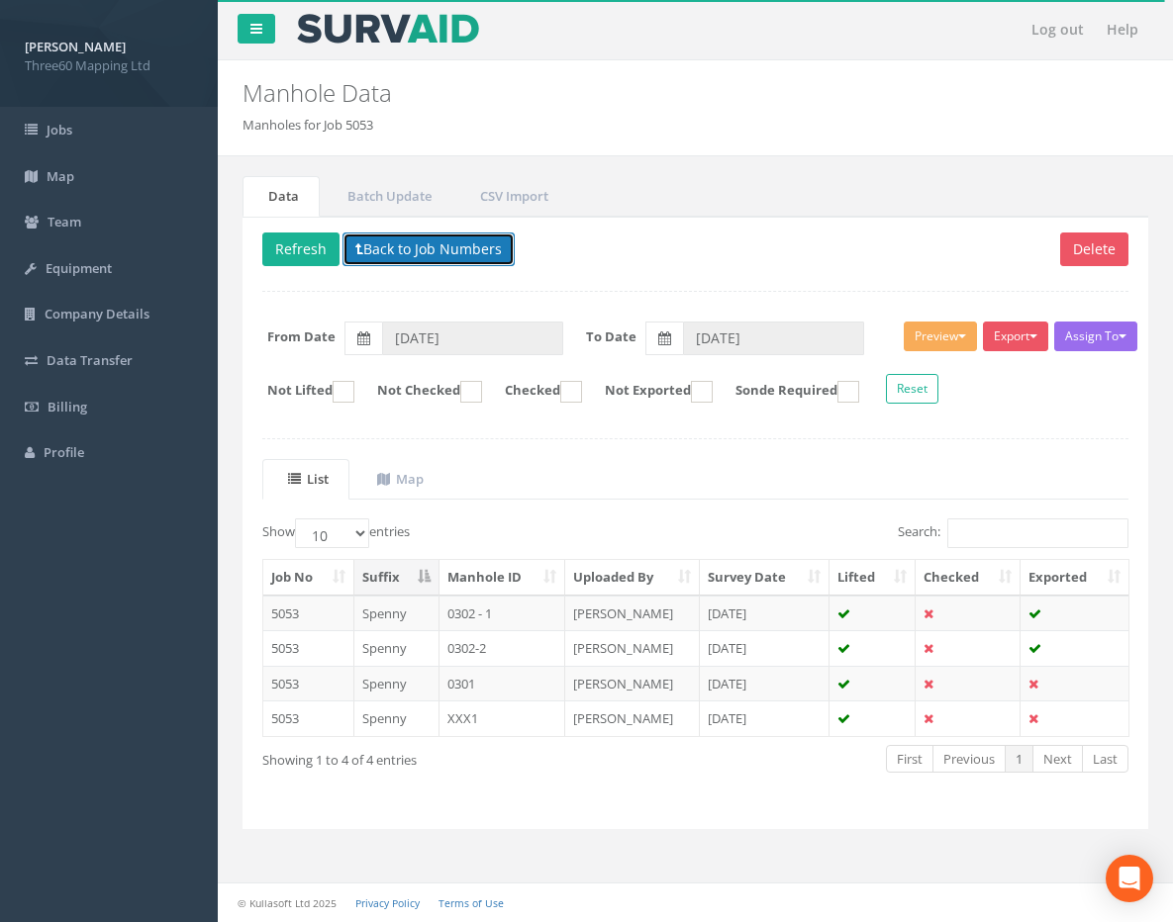
click at [429, 255] on button "Back to Job Numbers" at bounding box center [428, 250] width 172 height 34
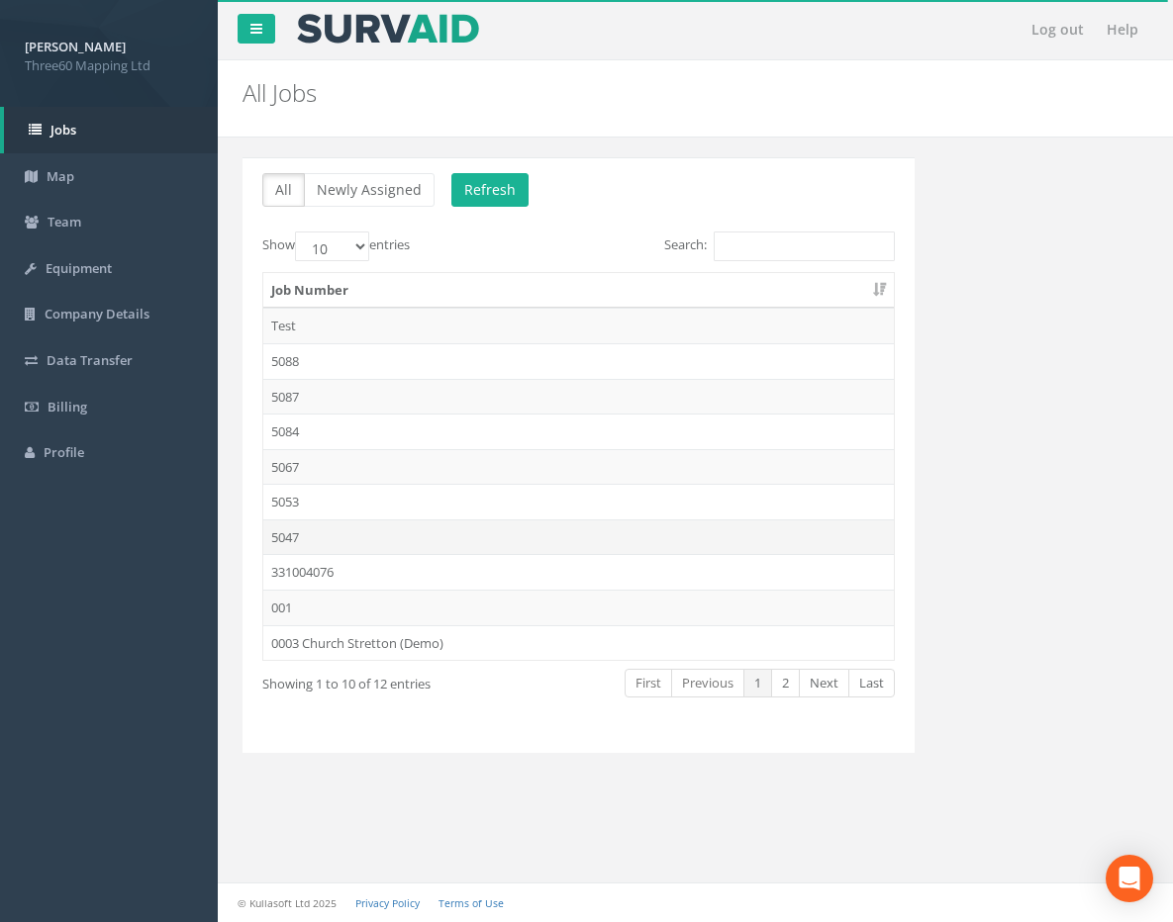
click at [348, 548] on td "5047" at bounding box center [578, 538] width 630 height 36
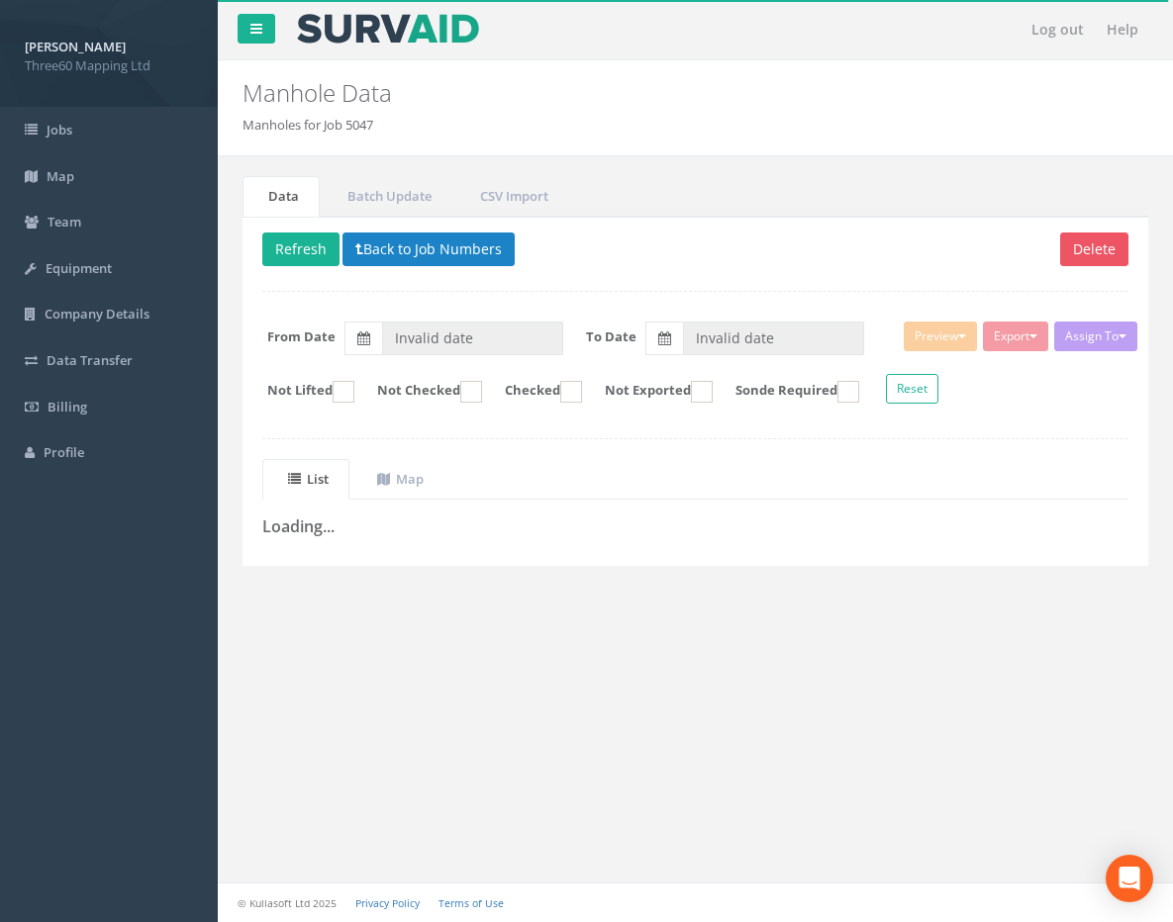
type input "31/07/2025"
type input "01/08/2025"
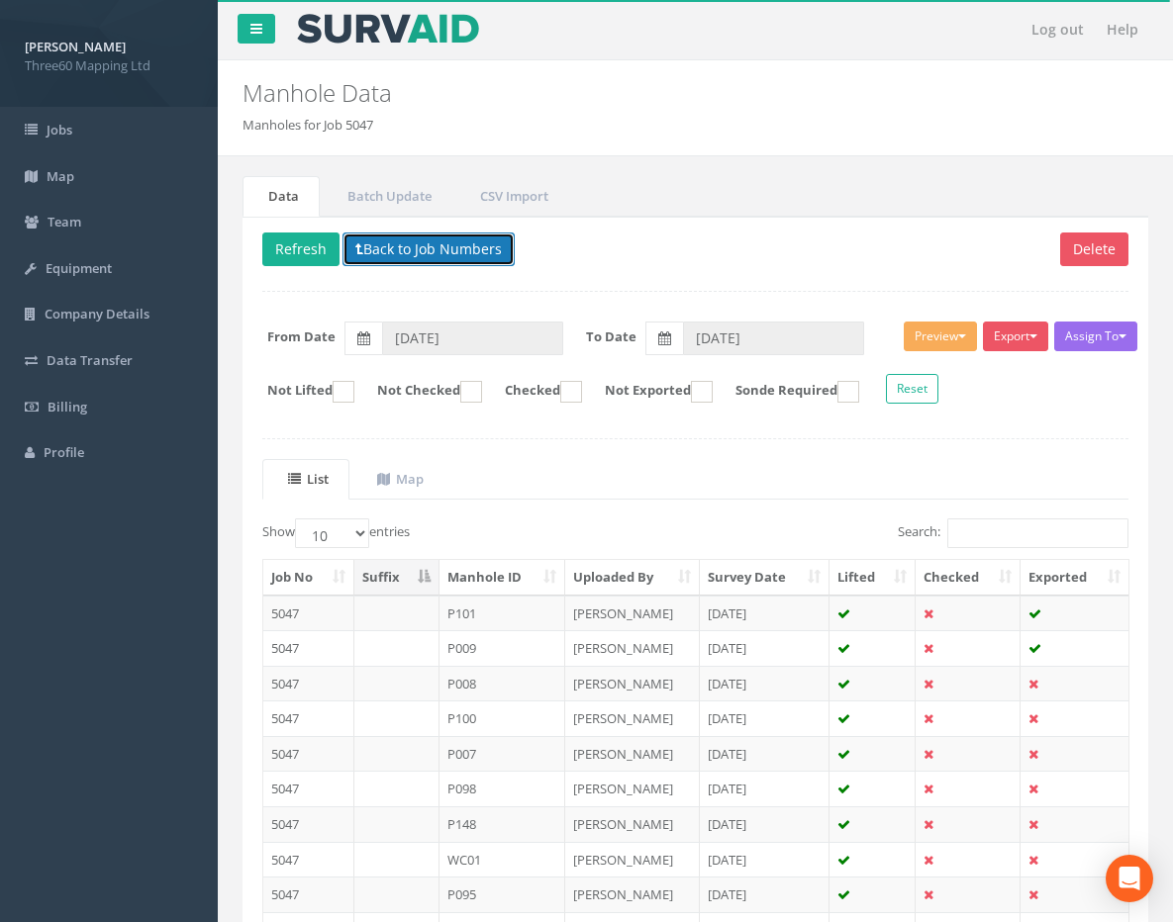
click at [441, 251] on button "Back to Job Numbers" at bounding box center [428, 250] width 172 height 34
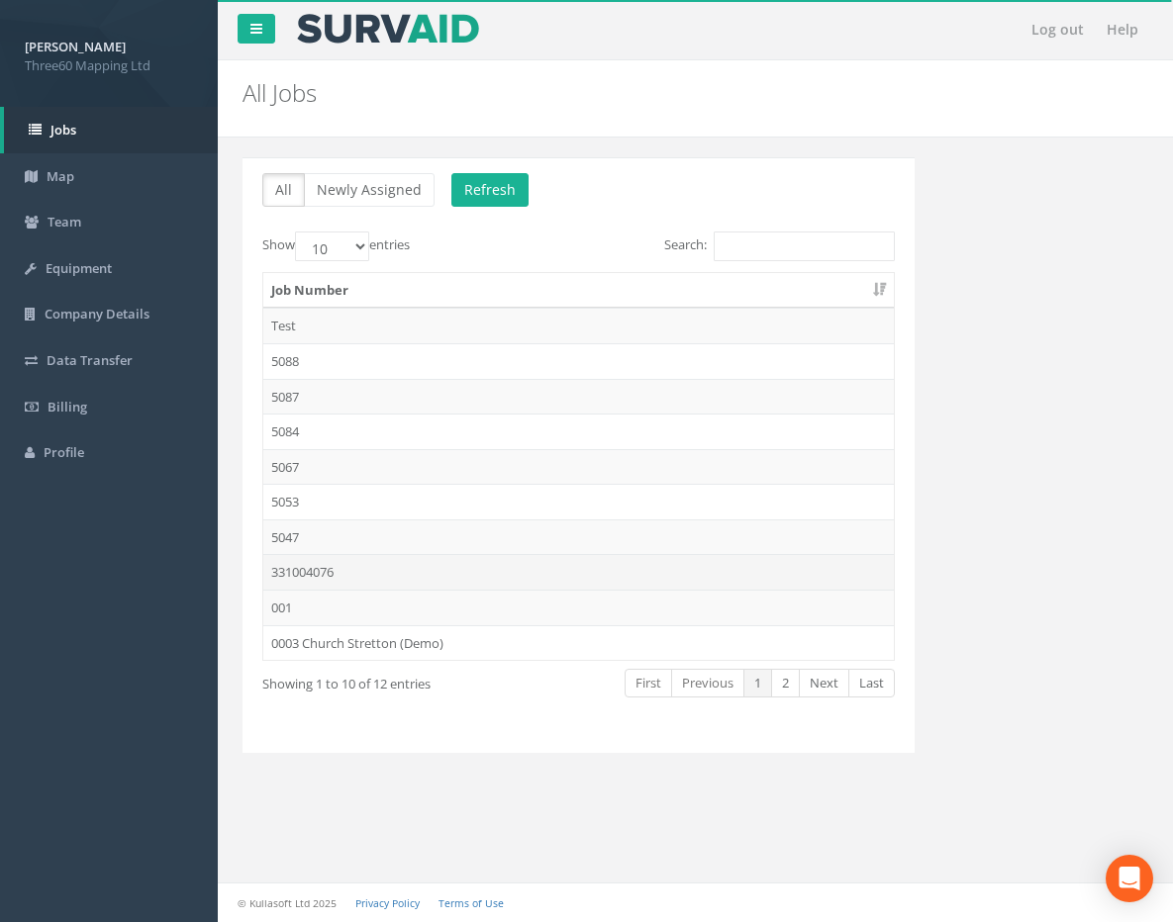
click at [393, 581] on td "331004076" at bounding box center [578, 572] width 630 height 36
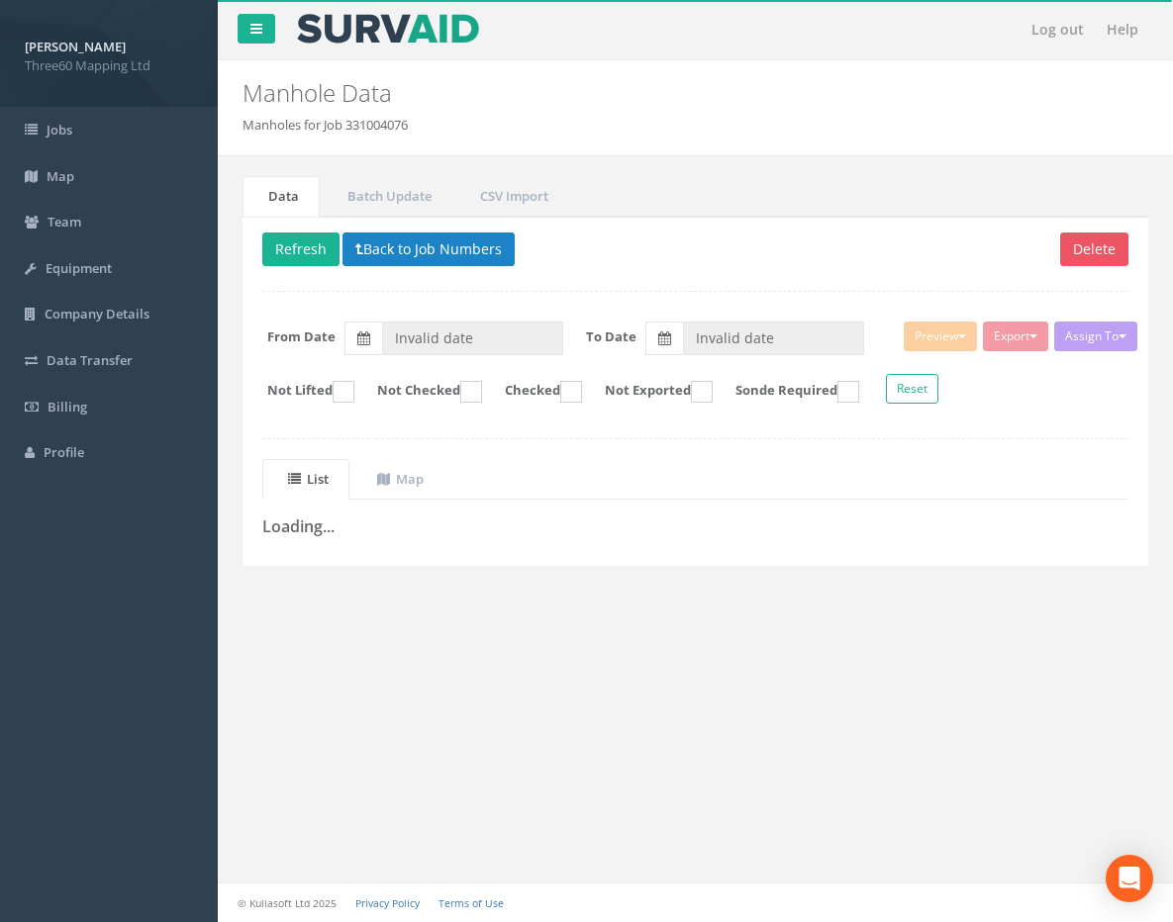
type input "19/08/2025"
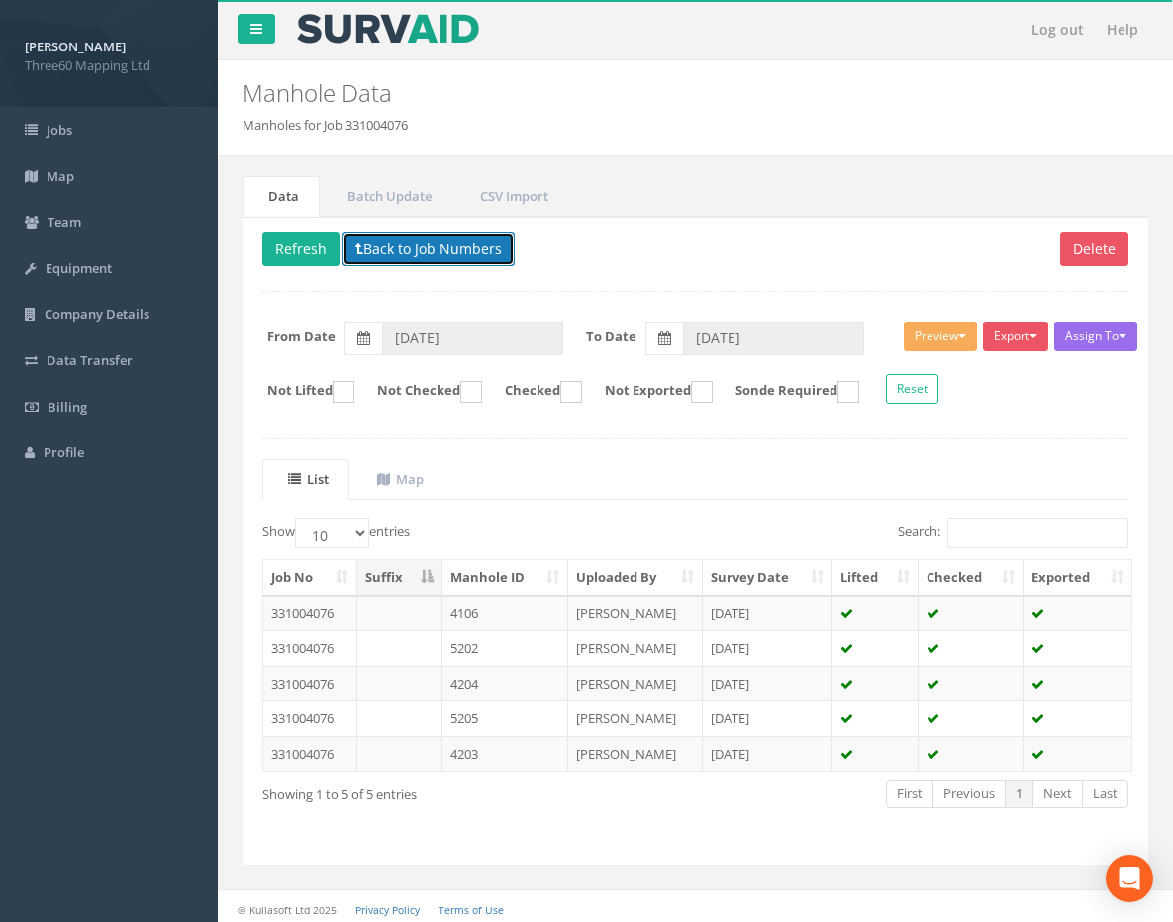
click at [429, 254] on button "Back to Job Numbers" at bounding box center [428, 250] width 172 height 34
